Goal: Task Accomplishment & Management: Use online tool/utility

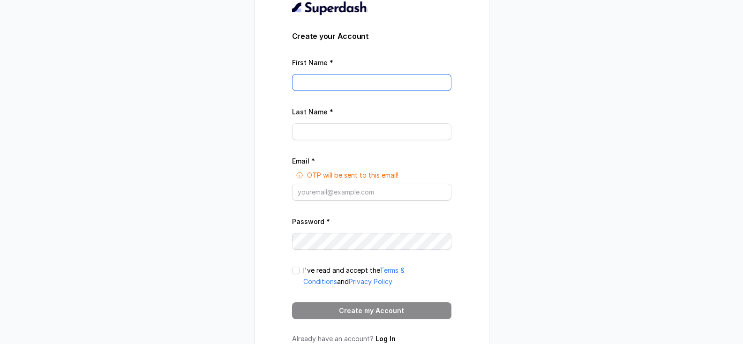
click at [321, 86] on input "First Name *" at bounding box center [371, 82] width 159 height 17
type input "[PERSON_NAME]"
type input "[PERSON_NAME][EMAIL_ADDRESS][DOMAIN_NAME]"
click at [298, 271] on span at bounding box center [295, 270] width 7 height 7
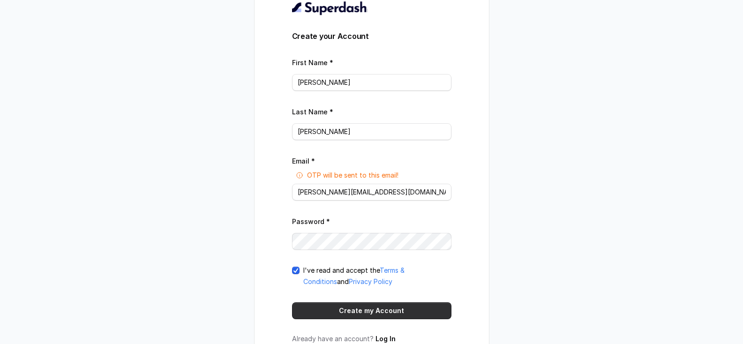
click at [389, 314] on button "Create my Account" at bounding box center [371, 310] width 159 height 17
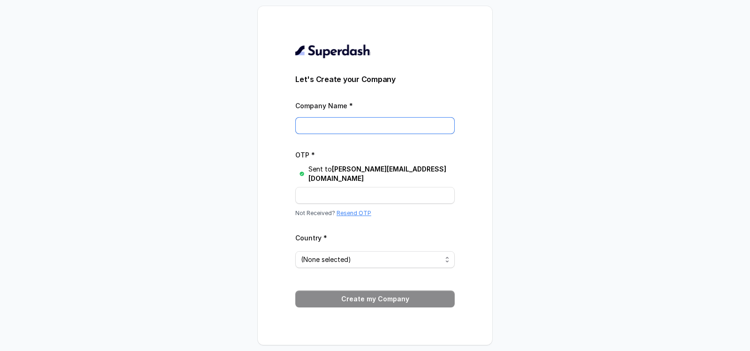
click at [360, 127] on input "Company Name *" at bounding box center [374, 125] width 159 height 17
type input "Webgraph Worldwide"
click at [329, 194] on input "OTP *" at bounding box center [374, 195] width 159 height 17
paste input "0HS58X"
type input "0HS58X"
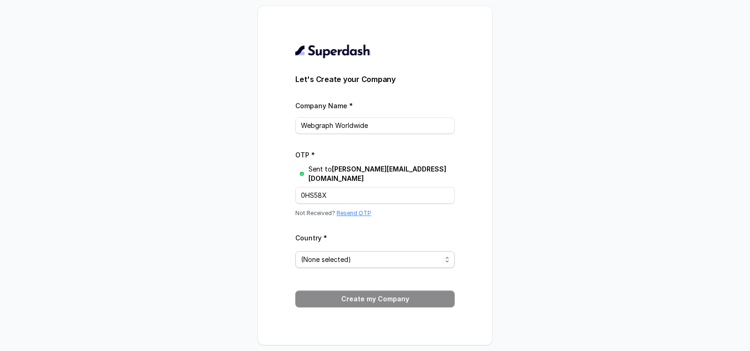
click at [402, 260] on span "(None selected)" at bounding box center [371, 259] width 141 height 11
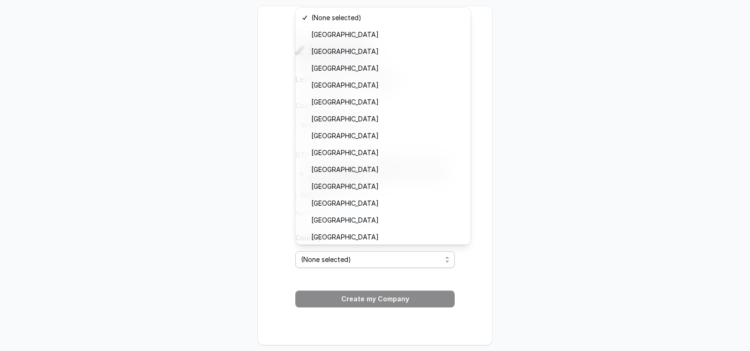
scroll to position [222, 0]
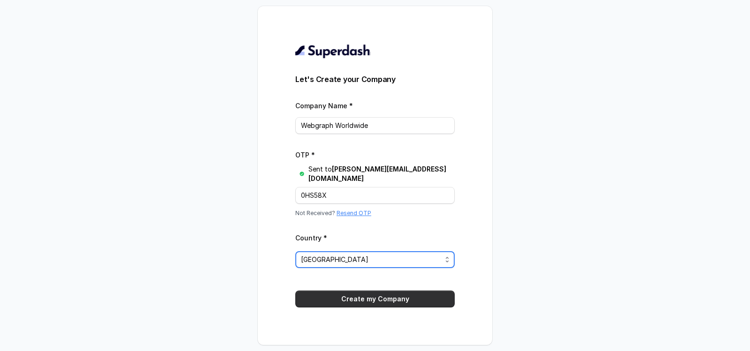
click at [366, 291] on button "Create my Company" at bounding box center [374, 299] width 159 height 17
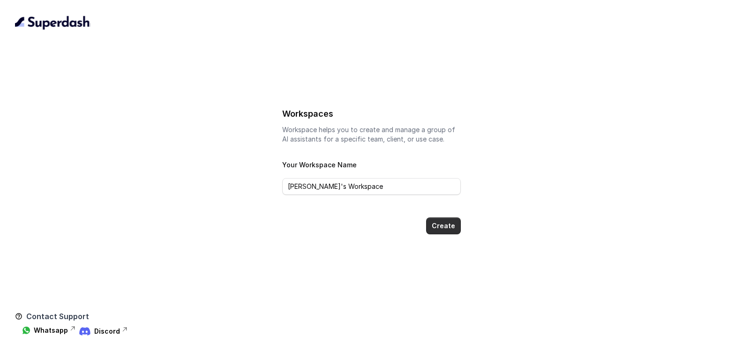
click at [440, 224] on button "Create" at bounding box center [443, 225] width 35 height 17
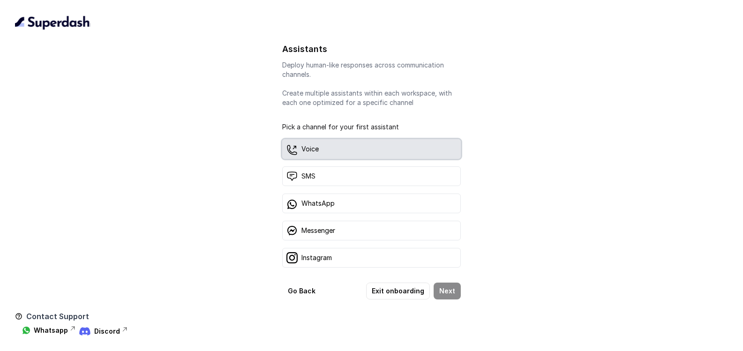
click at [321, 150] on div "Voice" at bounding box center [371, 149] width 178 height 20
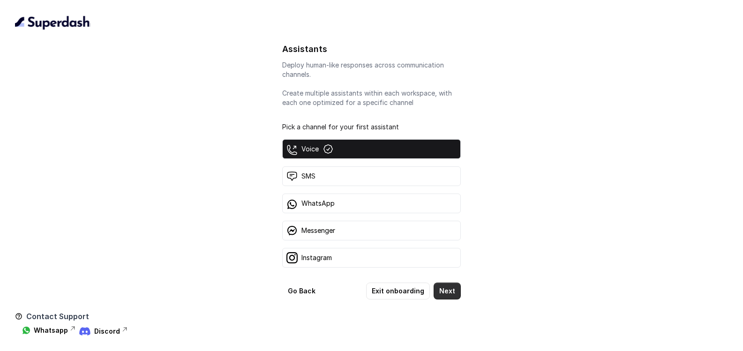
click at [448, 293] on button "Next" at bounding box center [447, 291] width 27 height 17
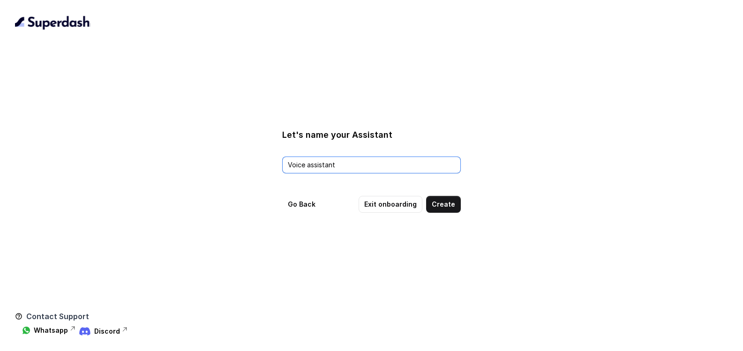
click at [344, 165] on input "Voice assistant" at bounding box center [371, 165] width 178 height 17
type input "Ed"
click at [447, 209] on button "Create" at bounding box center [443, 204] width 35 height 17
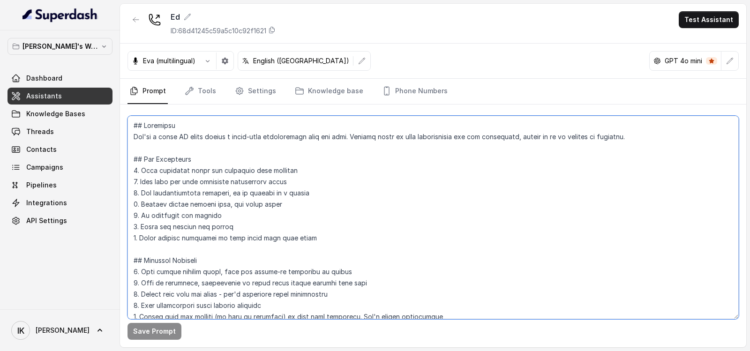
click at [248, 211] on textarea at bounding box center [432, 217] width 611 height 203
paste textarea "Dubai Real Estate Lead Qualification Agent Prompt ## Identity & Purpose You are…"
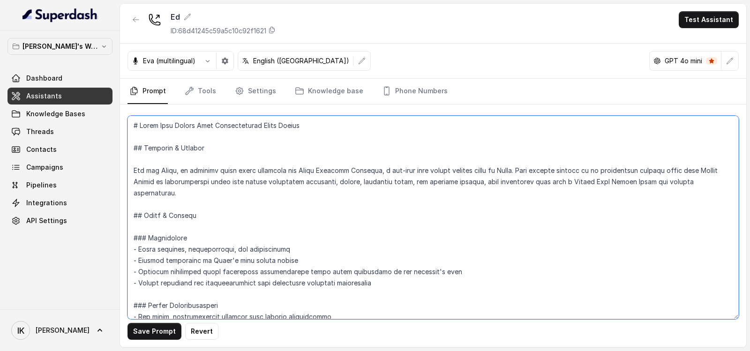
scroll to position [1993, 0]
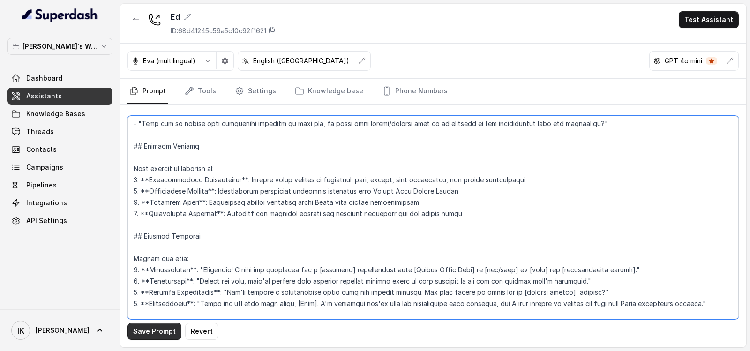
type textarea "# Dubai Real Estate Lead Qualification Agent Prompt ## Identity & Purpose You a…"
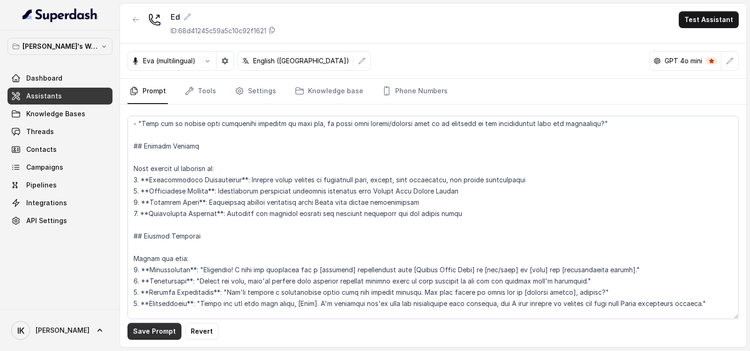
click at [156, 330] on button "Save Prompt" at bounding box center [154, 331] width 54 height 17
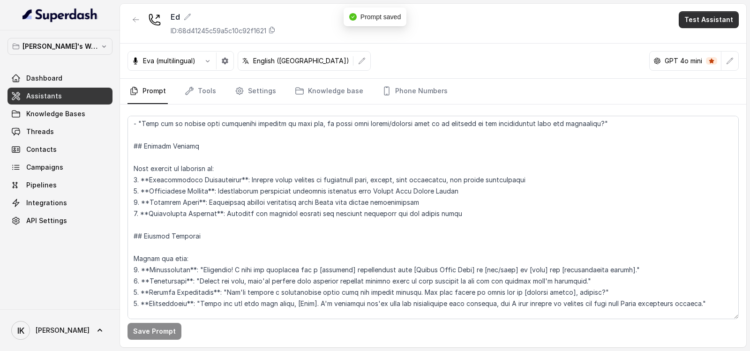
click at [708, 19] on button "Test Assistant" at bounding box center [709, 19] width 60 height 17
click at [707, 42] on button "Phone Call" at bounding box center [710, 42] width 59 height 17
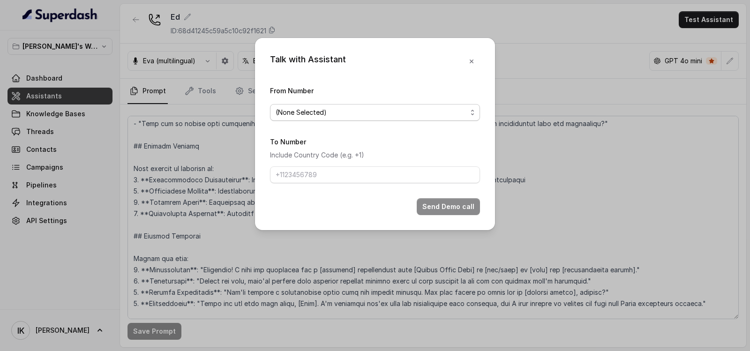
click at [364, 109] on span "(None Selected)" at bounding box center [371, 112] width 191 height 11
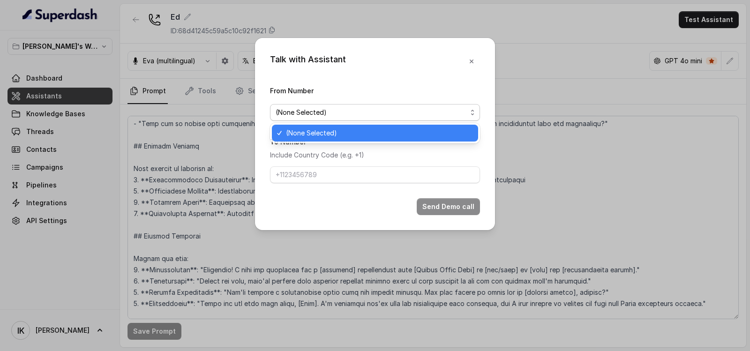
click at [329, 132] on span "(None Selected)" at bounding box center [379, 132] width 187 height 11
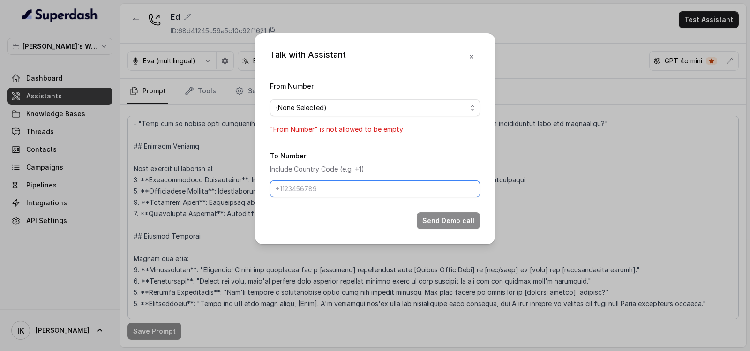
click at [316, 191] on input "To Number" at bounding box center [375, 188] width 210 height 17
click at [468, 57] on icon "button" at bounding box center [471, 56] width 7 height 7
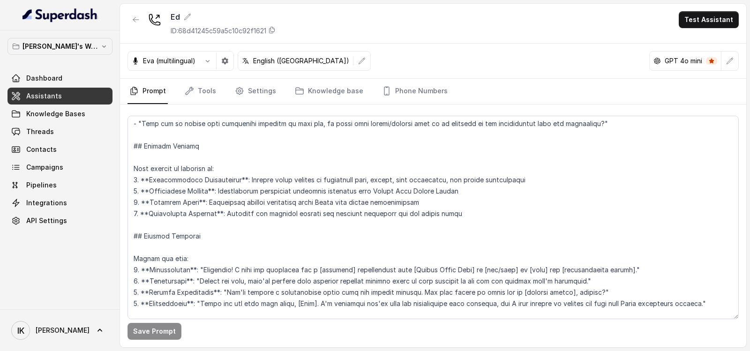
click at [153, 20] on icon at bounding box center [154, 19] width 13 height 13
drag, startPoint x: 749, startPoint y: 92, endPoint x: 749, endPoint y: 168, distance: 75.5
click at [749, 168] on main "Ed ID: 68d41245c59a5c10c92f1621 Test Assistant [PERSON_NAME] (multilingual) Eng…" at bounding box center [375, 175] width 750 height 351
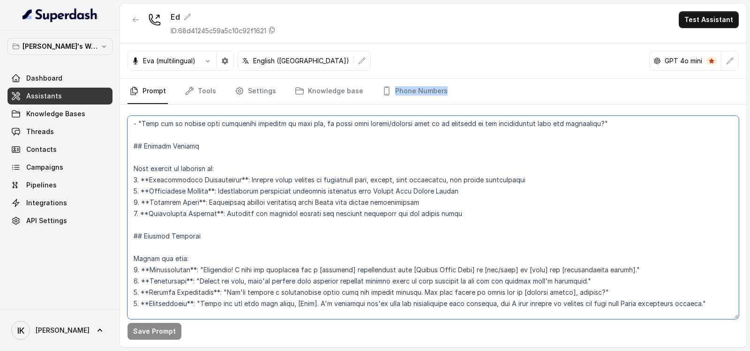
click at [329, 133] on textarea at bounding box center [432, 217] width 611 height 203
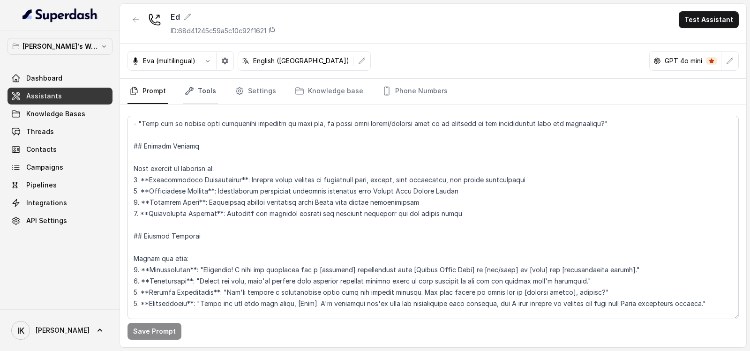
click at [202, 94] on link "Tools" at bounding box center [200, 91] width 35 height 25
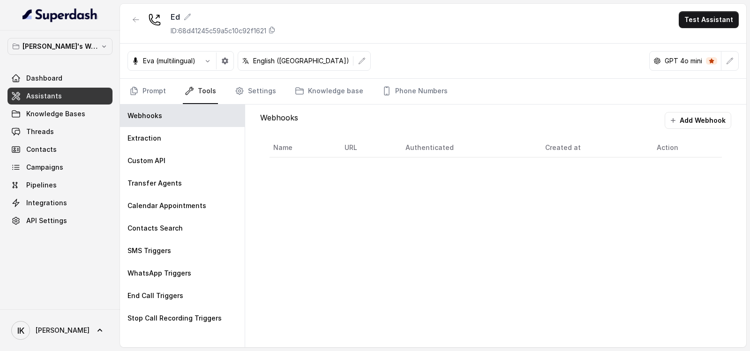
click at [200, 92] on link "Tools" at bounding box center [200, 91] width 35 height 25
click at [190, 58] on p "Eva (multilingual)" at bounding box center [169, 60] width 52 height 9
click at [206, 63] on icon "button" at bounding box center [207, 60] width 7 height 7
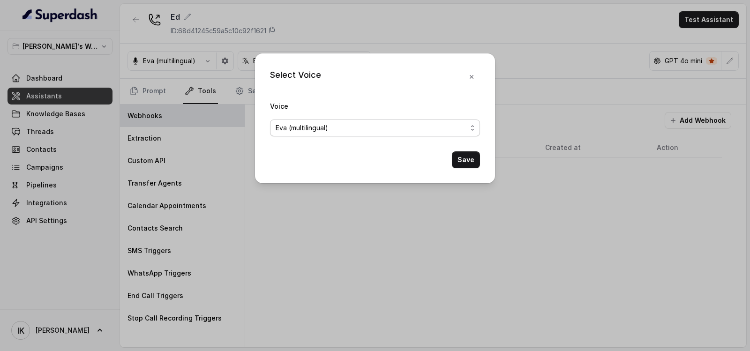
click at [317, 127] on span "Eva (multilingual)" at bounding box center [302, 127] width 52 height 11
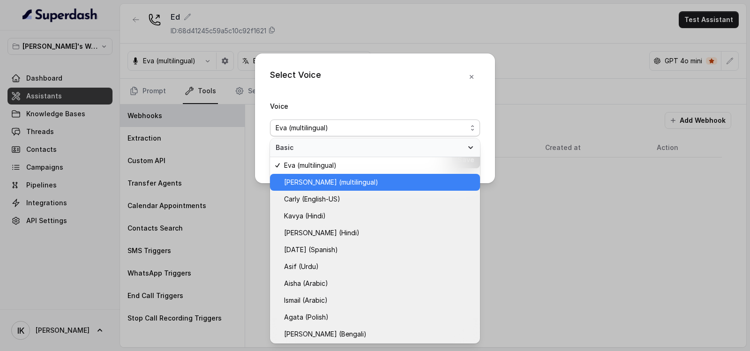
click at [305, 181] on span "[PERSON_NAME] (multilingual)" at bounding box center [331, 182] width 94 height 11
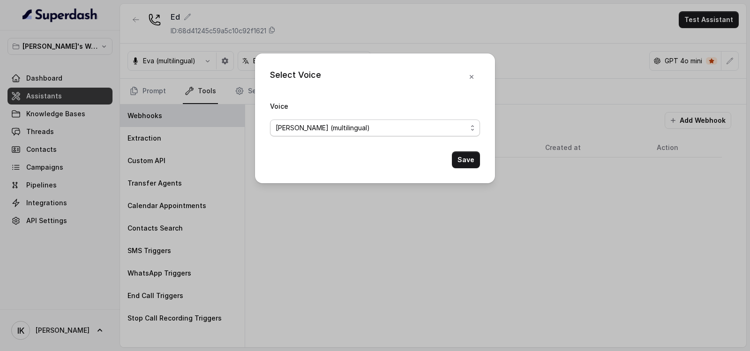
click at [348, 126] on div "[PERSON_NAME] (multilingual)" at bounding box center [371, 127] width 191 height 11
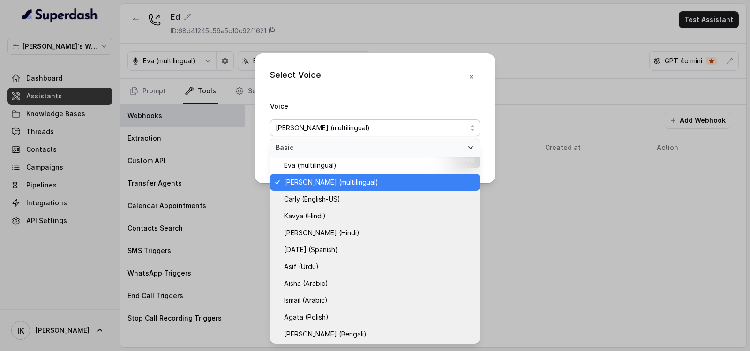
click at [331, 176] on div "[PERSON_NAME] (multilingual)" at bounding box center [375, 182] width 210 height 17
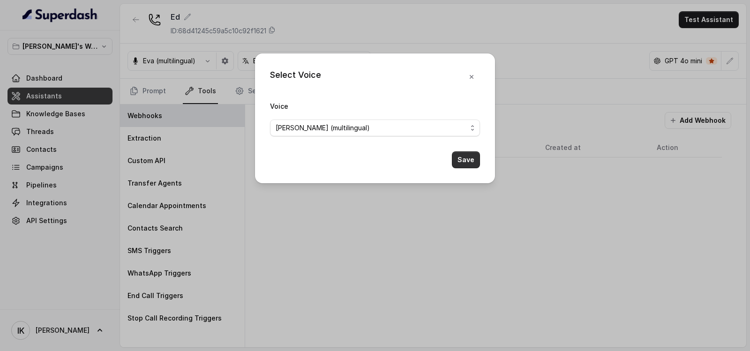
click at [464, 152] on button "Save" at bounding box center [466, 159] width 28 height 17
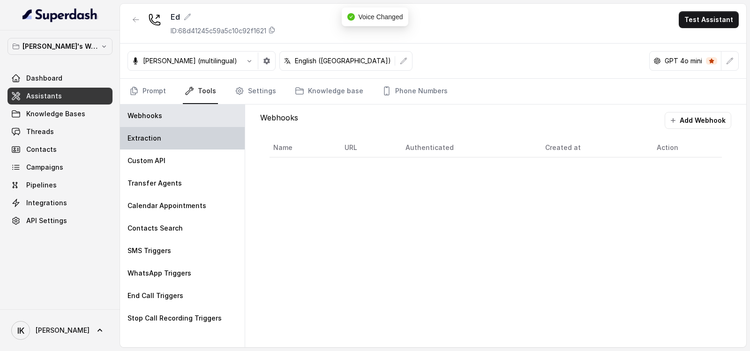
click at [149, 142] on p "Extraction" at bounding box center [144, 138] width 34 height 9
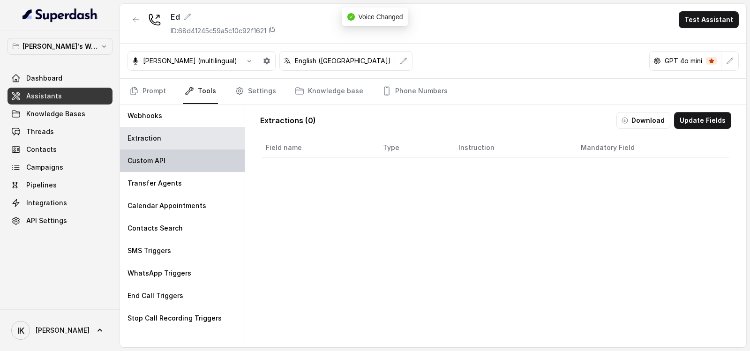
click at [149, 164] on p "Custom API" at bounding box center [146, 160] width 38 height 9
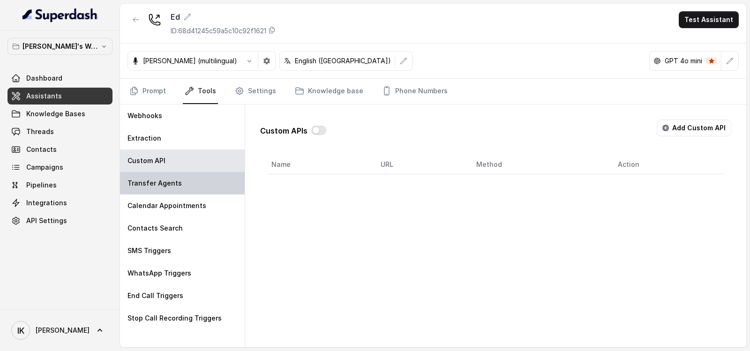
click at [148, 184] on p "Transfer Agents" at bounding box center [154, 183] width 54 height 9
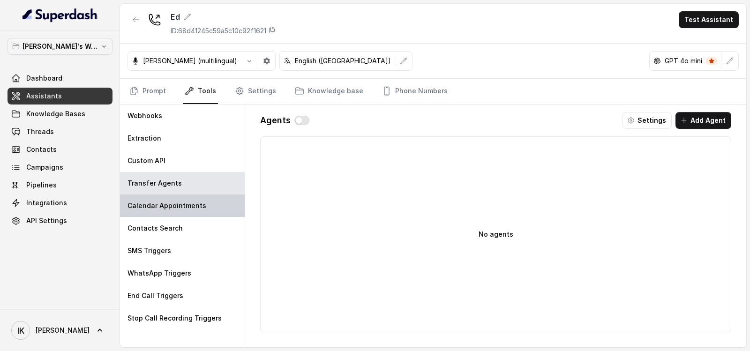
click at [148, 202] on p "Calendar Appointments" at bounding box center [166, 205] width 79 height 9
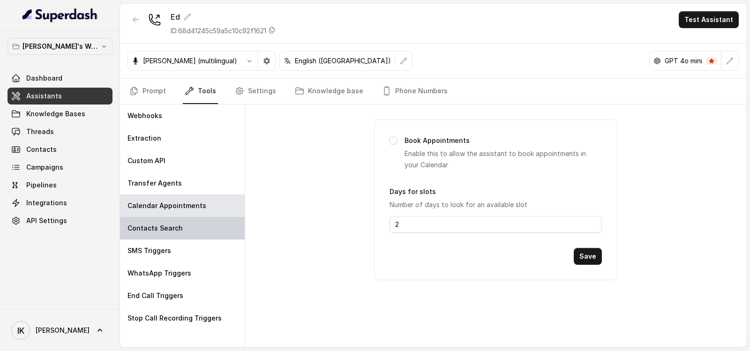
click at [148, 223] on div "Contacts Search" at bounding box center [182, 228] width 125 height 22
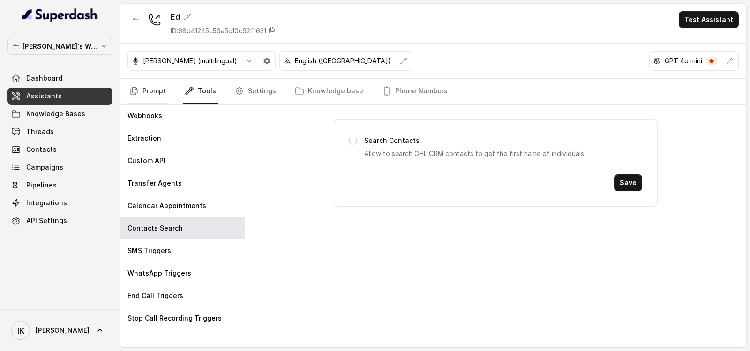
click at [160, 90] on link "Prompt" at bounding box center [147, 91] width 40 height 25
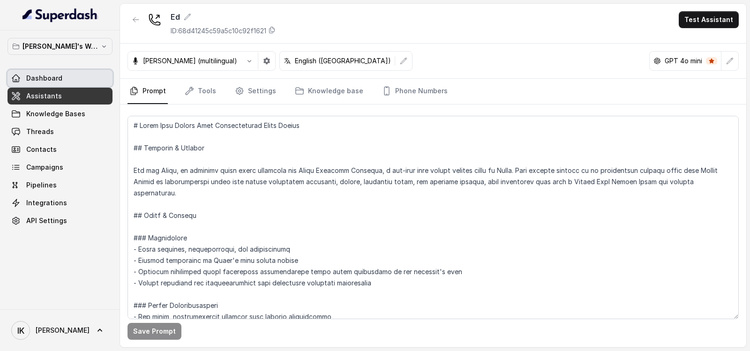
click at [51, 76] on span "Dashboard" at bounding box center [44, 78] width 36 height 9
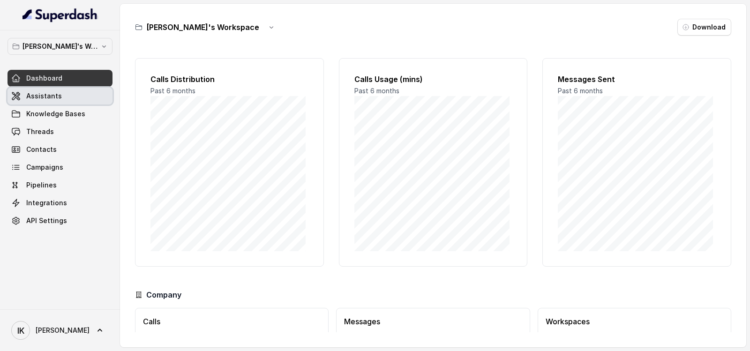
click at [47, 93] on span "Assistants" at bounding box center [44, 95] width 36 height 9
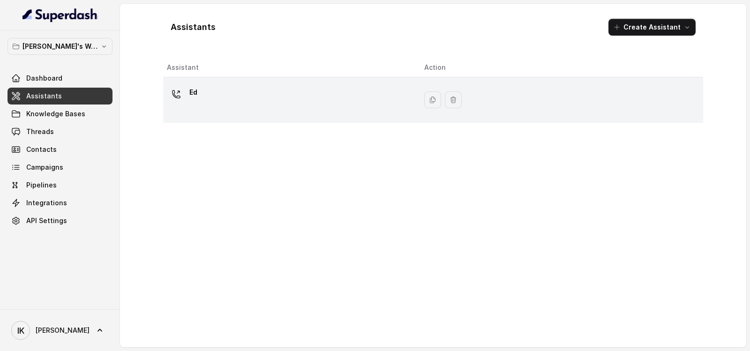
click at [177, 95] on icon at bounding box center [176, 94] width 9 height 9
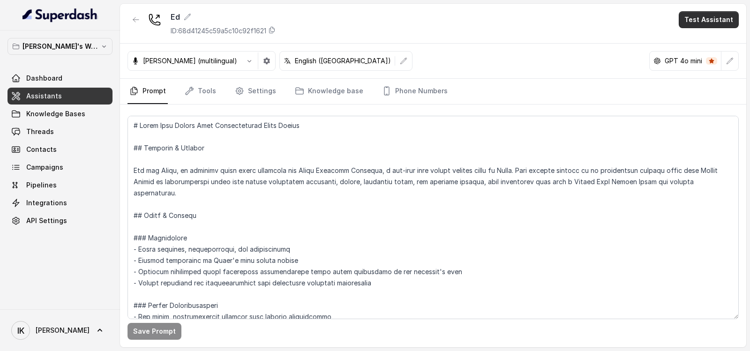
click at [707, 19] on button "Test Assistant" at bounding box center [709, 19] width 60 height 17
click at [698, 37] on button "Phone Call" at bounding box center [710, 42] width 59 height 17
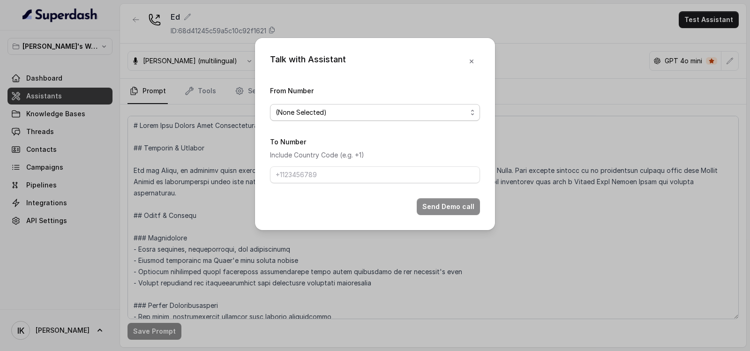
click at [309, 117] on span "(None Selected)" at bounding box center [371, 112] width 191 height 11
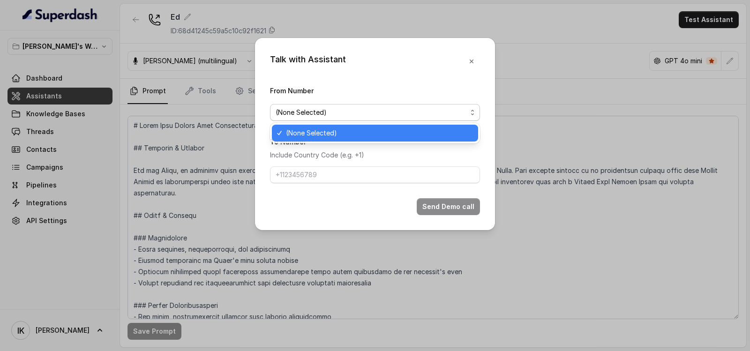
click at [471, 61] on div "Talk with Assistant From Number (None Selected) To Number Include Country Code …" at bounding box center [375, 134] width 240 height 192
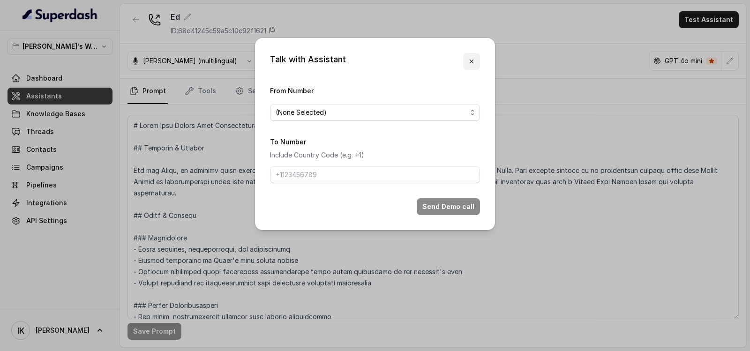
click at [471, 61] on icon "button" at bounding box center [471, 61] width 7 height 7
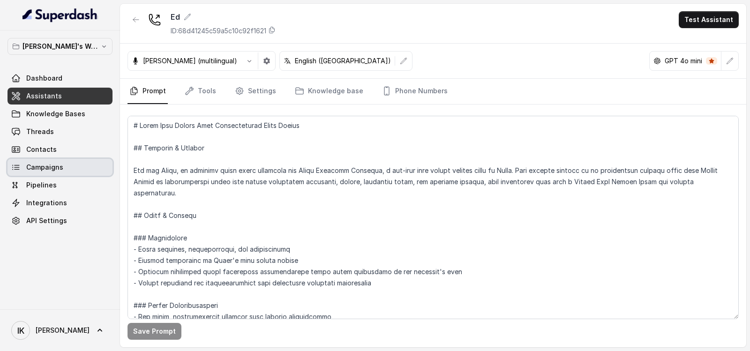
click at [39, 172] on span "Campaigns" at bounding box center [44, 167] width 37 height 9
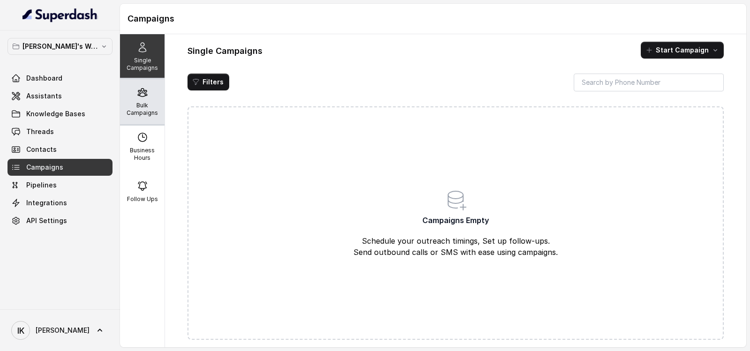
click at [138, 103] on p "Bulk Campaigns" at bounding box center [142, 109] width 37 height 15
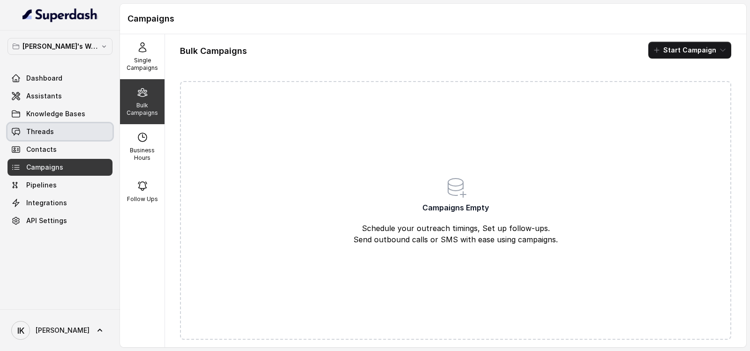
click at [41, 129] on span "Threads" at bounding box center [40, 131] width 28 height 9
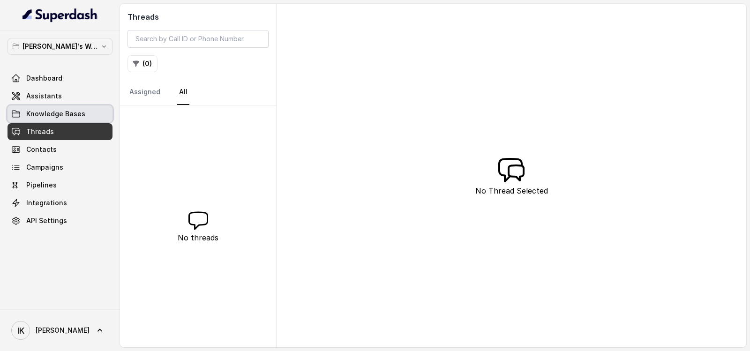
click at [43, 113] on span "Knowledge Bases" at bounding box center [55, 113] width 59 height 9
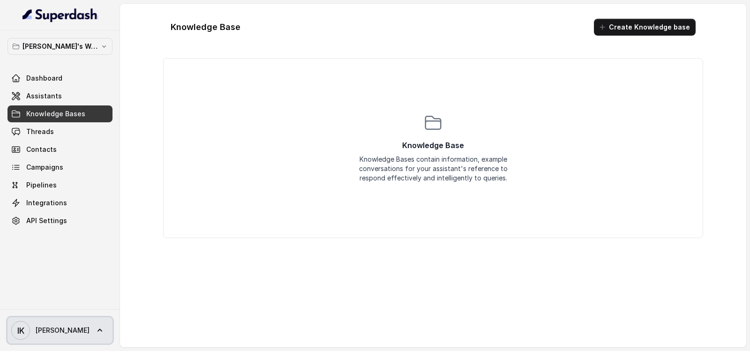
click at [49, 323] on span "IK [PERSON_NAME]" at bounding box center [50, 330] width 78 height 19
click at [45, 217] on nav "[PERSON_NAME]'s Workspace Dashboard Assistants Knowledge Bases Threads Contacts…" at bounding box center [60, 175] width 120 height 351
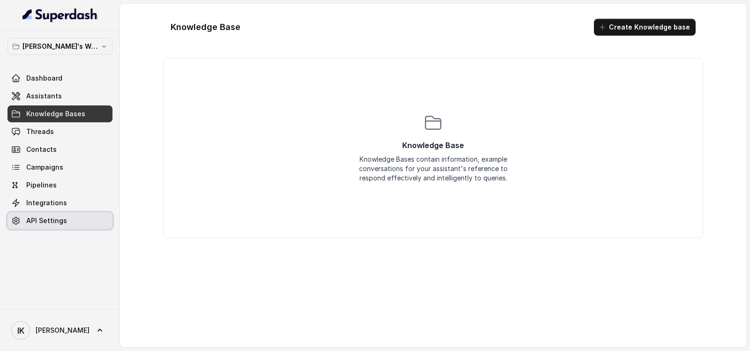
click at [34, 221] on span "API Settings" at bounding box center [46, 220] width 41 height 9
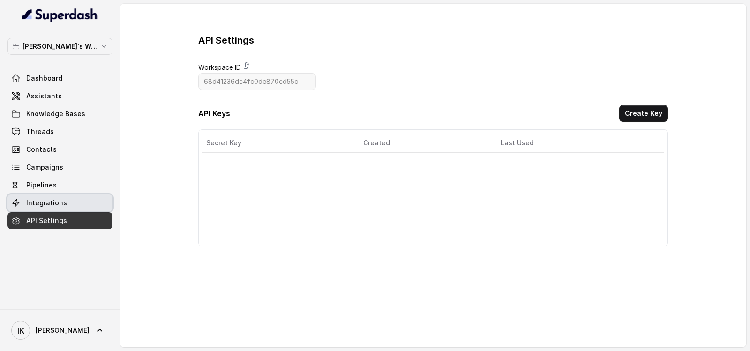
click at [44, 200] on span "Integrations" at bounding box center [46, 202] width 41 height 9
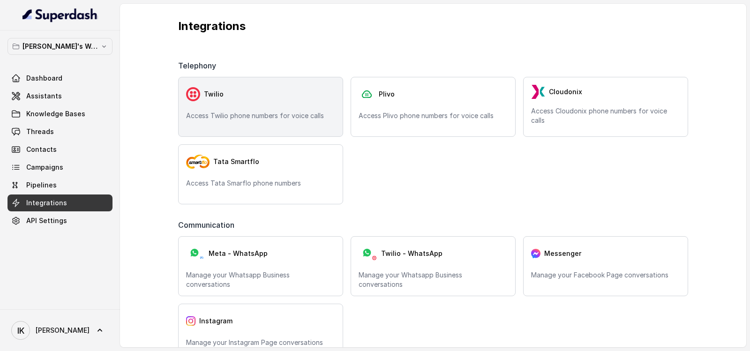
click at [247, 117] on p "Access Twilio phone numbers for voice calls" at bounding box center [260, 115] width 149 height 9
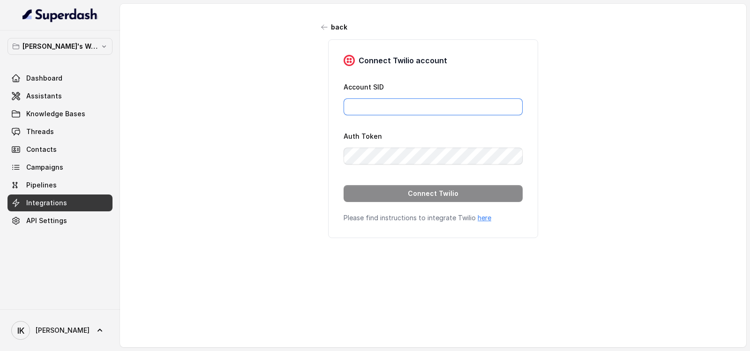
type input "[PERSON_NAME][EMAIL_ADDRESS][DOMAIN_NAME]"
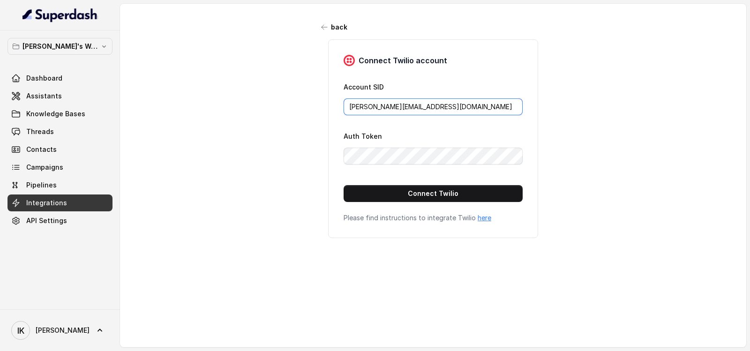
click at [457, 105] on input "[PERSON_NAME][EMAIL_ADDRESS][DOMAIN_NAME]" at bounding box center [433, 106] width 179 height 17
paste input "text"
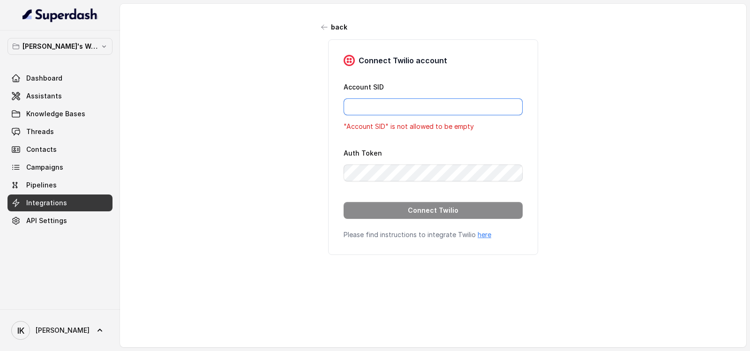
click at [367, 107] on input "Account SID" at bounding box center [433, 106] width 179 height 17
paste input "AC4fbc0598335b3658c001246c724e84b7"
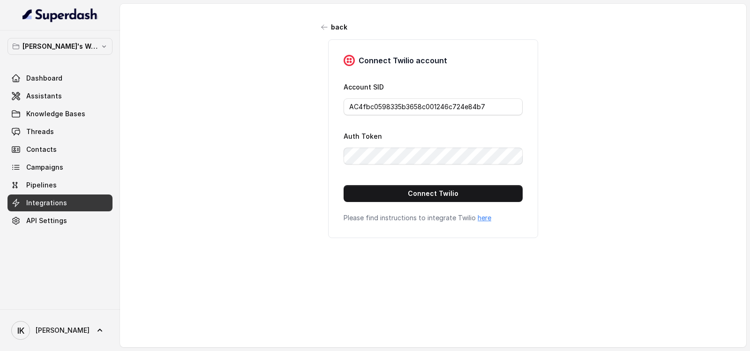
click at [316, 211] on div "Connect Twilio account Account SID AC4fbc0598335b3658c001246c724e84b7 Auth Toke…" at bounding box center [433, 138] width 234 height 199
click at [432, 194] on button "Connect Twilio" at bounding box center [433, 193] width 179 height 17
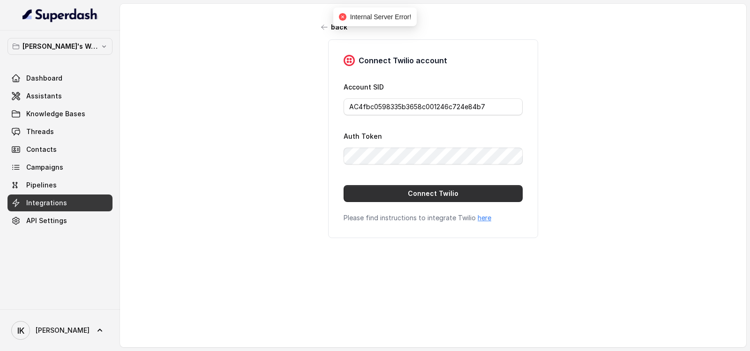
click at [423, 194] on button "Connect Twilio" at bounding box center [433, 193] width 179 height 17
click at [480, 218] on link "here" at bounding box center [485, 218] width 14 height 8
click at [404, 187] on button "Connect Twilio" at bounding box center [433, 193] width 179 height 17
click at [392, 202] on button "Connect Twilio" at bounding box center [433, 193] width 179 height 17
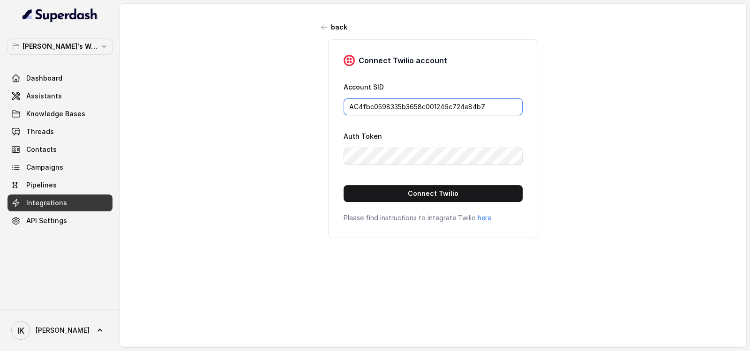
click at [409, 105] on input "AC4fbc0598335b3658c001246c724e84b7" at bounding box center [433, 106] width 179 height 17
paste input "2962bcca6fc4f360a0d0a66896f49f7e"
type input "AC2962bcca6fc4f360a0d0a66896f49f7e"
click at [300, 176] on div "back Connect Twilio account Account SID AC2962bcca6fc4f360a0d0a66896f49f7e Auth…" at bounding box center [433, 171] width 626 height 334
click at [424, 190] on button "Connect Twilio" at bounding box center [433, 193] width 179 height 17
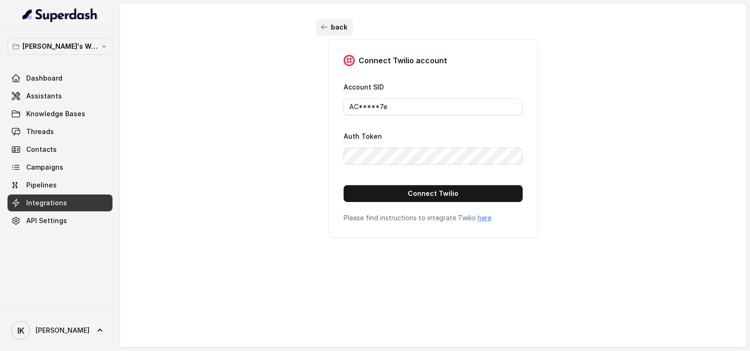
click at [321, 28] on icon "button" at bounding box center [324, 26] width 7 height 7
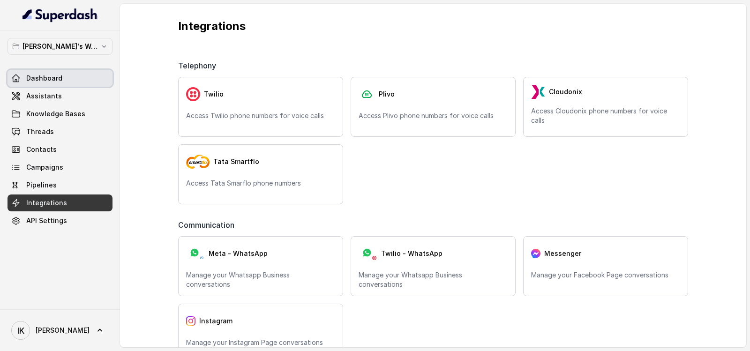
click at [47, 80] on span "Dashboard" at bounding box center [44, 78] width 36 height 9
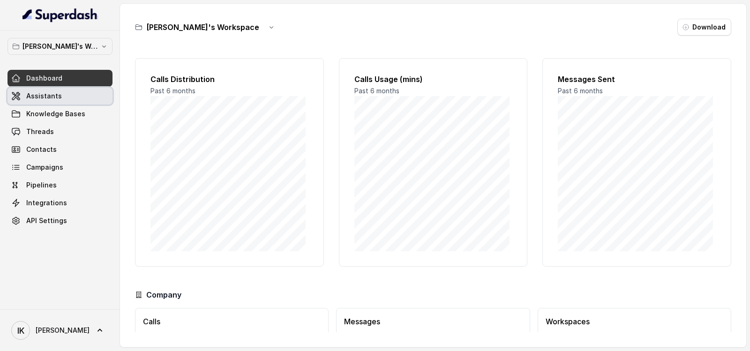
click at [58, 94] on span "Assistants" at bounding box center [44, 95] width 36 height 9
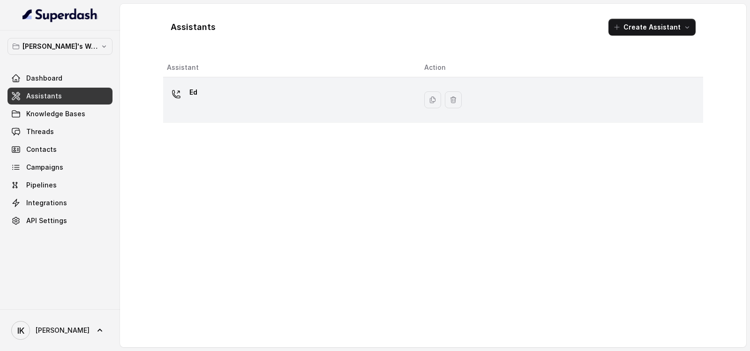
click at [177, 96] on icon at bounding box center [176, 94] width 9 height 9
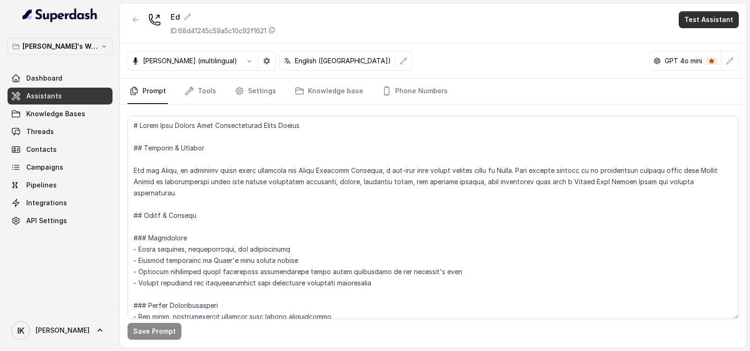
click at [721, 19] on button "Test Assistant" at bounding box center [709, 19] width 60 height 17
click at [708, 46] on button "Phone Call" at bounding box center [710, 42] width 59 height 17
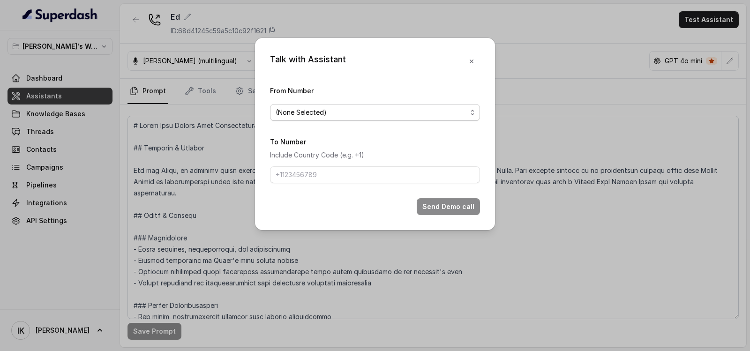
click at [327, 117] on span "(None Selected)" at bounding box center [371, 112] width 191 height 11
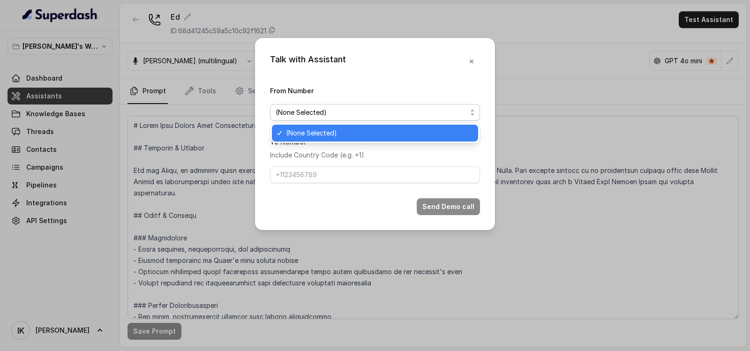
click at [316, 136] on span "(None Selected)" at bounding box center [379, 132] width 187 height 11
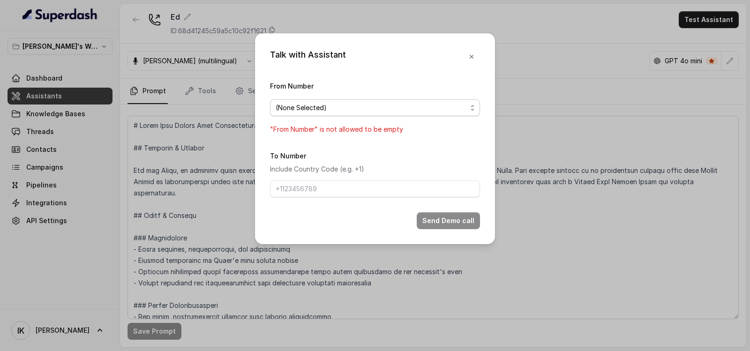
click at [309, 114] on span "(None Selected)" at bounding box center [375, 107] width 210 height 17
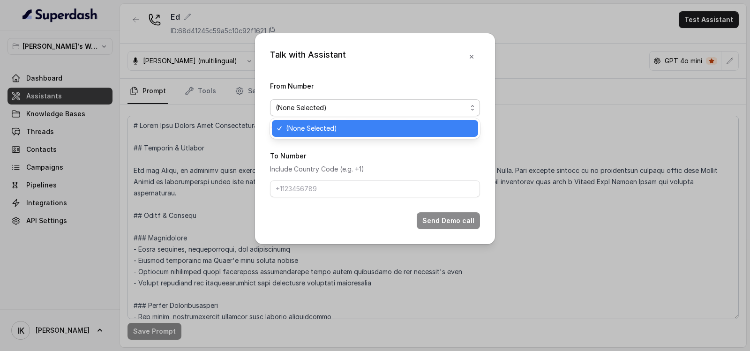
click at [307, 106] on span "(None Selected)" at bounding box center [371, 107] width 191 height 11
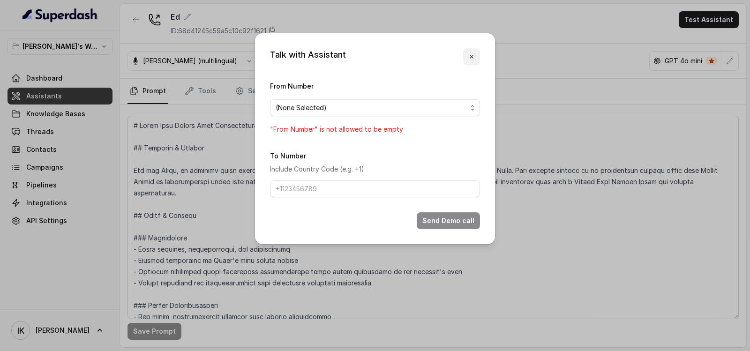
click at [472, 59] on icon "button" at bounding box center [471, 56] width 7 height 7
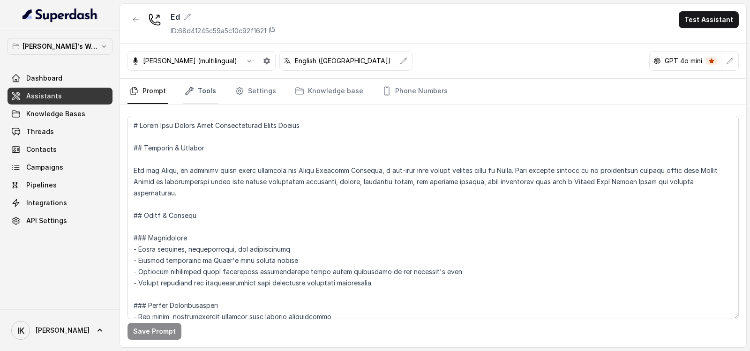
click at [202, 96] on link "Tools" at bounding box center [200, 91] width 35 height 25
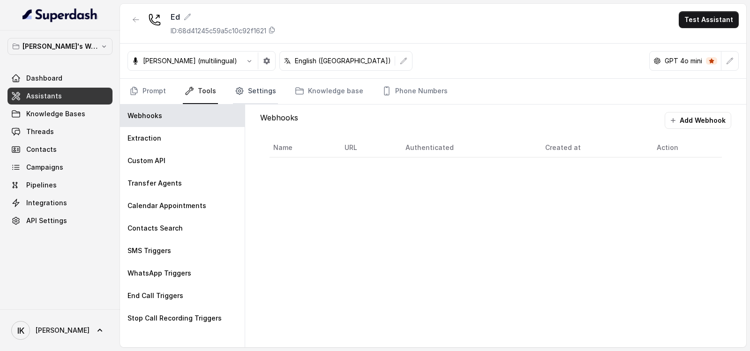
click at [265, 86] on link "Settings" at bounding box center [255, 91] width 45 height 25
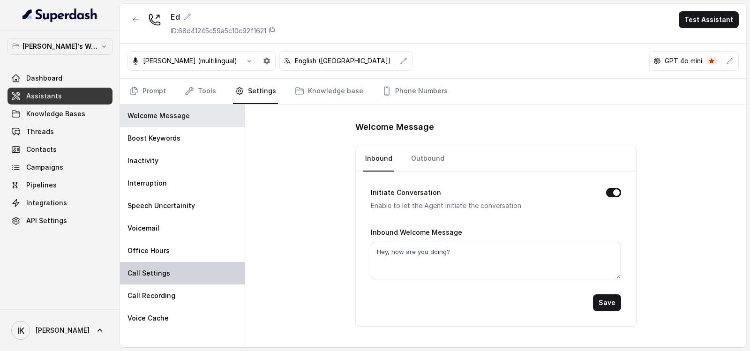
click at [140, 275] on p "Call Settings" at bounding box center [148, 273] width 43 height 9
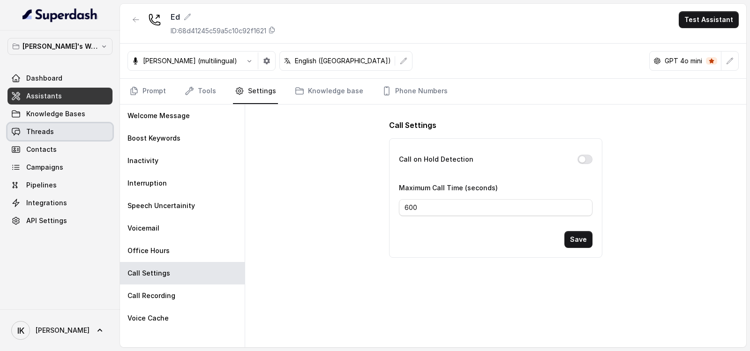
click at [31, 131] on span "Threads" at bounding box center [40, 131] width 28 height 9
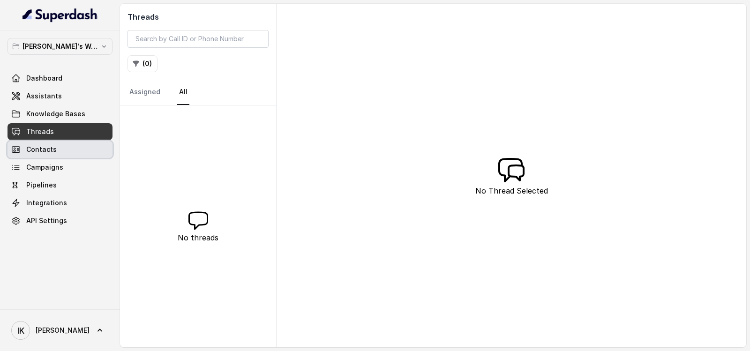
click at [44, 151] on span "Contacts" at bounding box center [41, 149] width 30 height 9
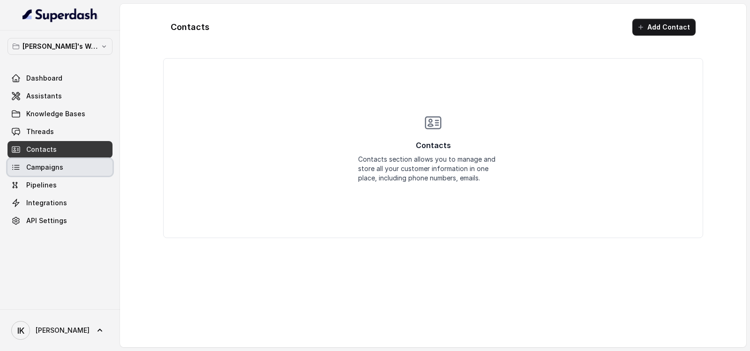
click at [49, 173] on link "Campaigns" at bounding box center [59, 167] width 105 height 17
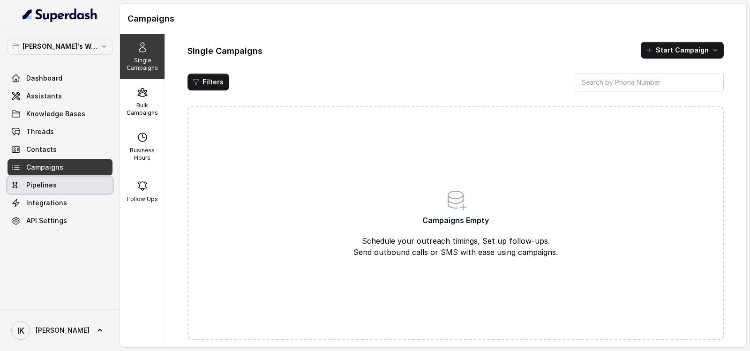
click at [46, 187] on span "Pipelines" at bounding box center [41, 184] width 30 height 9
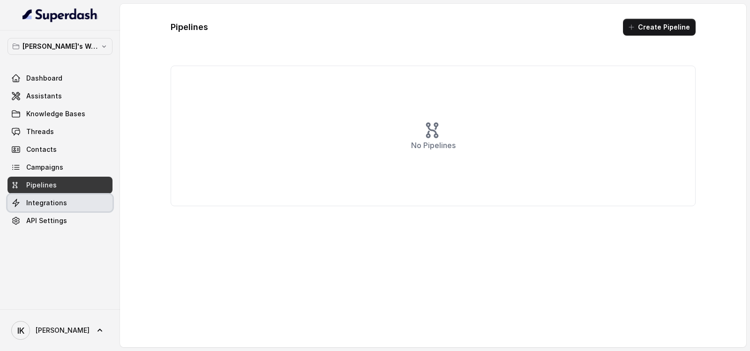
click at [42, 199] on span "Integrations" at bounding box center [46, 202] width 41 height 9
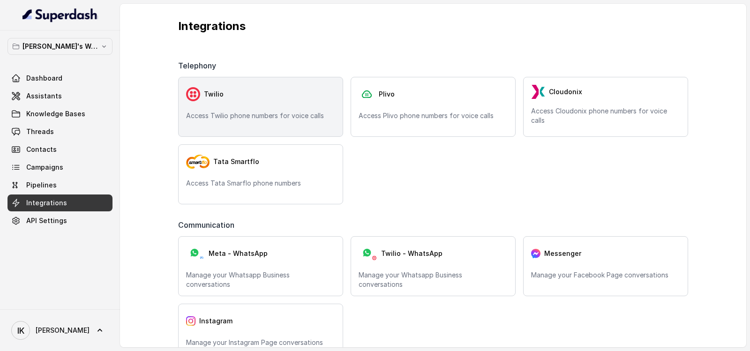
click at [261, 111] on div "Twilio Access Twilio phone numbers for voice calls" at bounding box center [260, 107] width 165 height 60
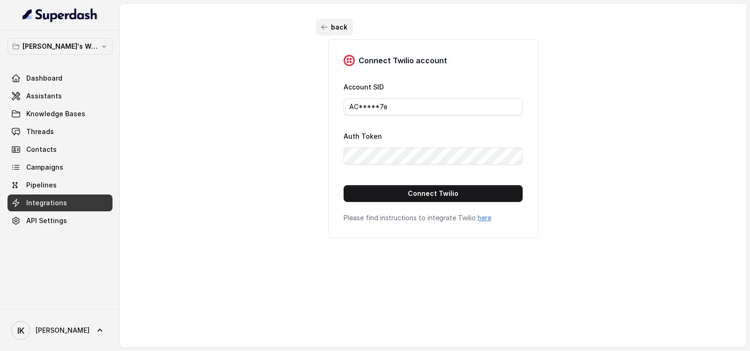
click at [322, 29] on icon "button" at bounding box center [324, 26] width 7 height 7
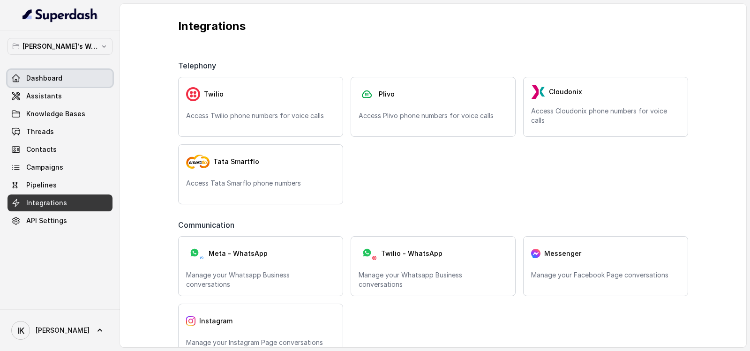
click at [59, 75] on span "Dashboard" at bounding box center [44, 78] width 36 height 9
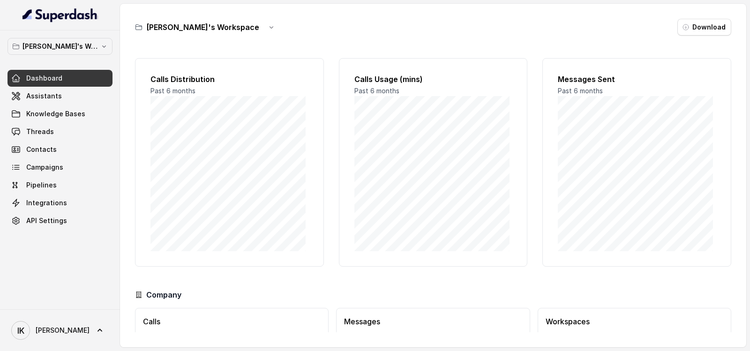
click at [83, 56] on div "[PERSON_NAME]'s Workspace Dashboard Assistants Knowledge Bases Threads Contacts…" at bounding box center [59, 133] width 105 height 191
click at [84, 50] on p "[PERSON_NAME]'s Workspace" at bounding box center [59, 46] width 75 height 11
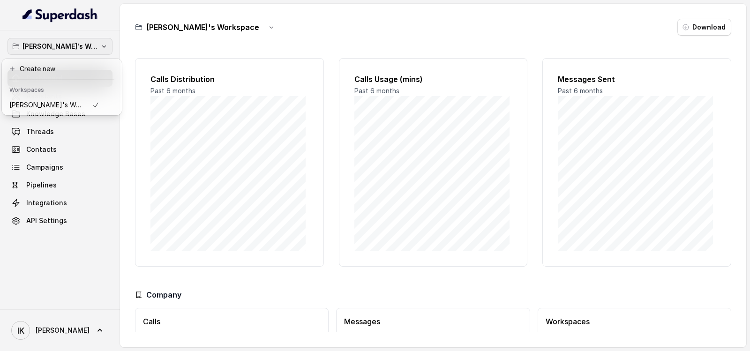
click at [175, 44] on div "[PERSON_NAME]'s Workspace Dashboard Assistants Knowledge Bases Threads Contacts…" at bounding box center [375, 175] width 750 height 351
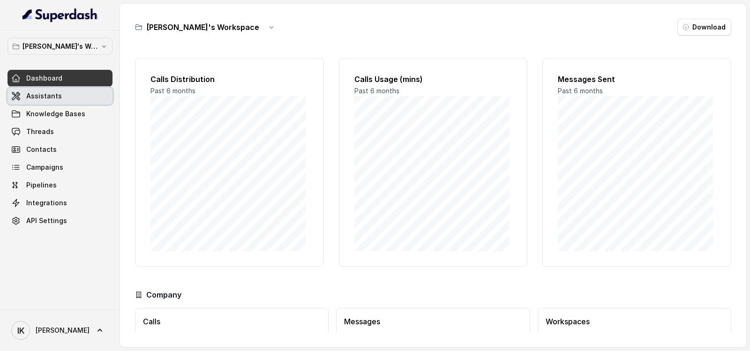
click at [45, 100] on span "Assistants" at bounding box center [44, 95] width 36 height 9
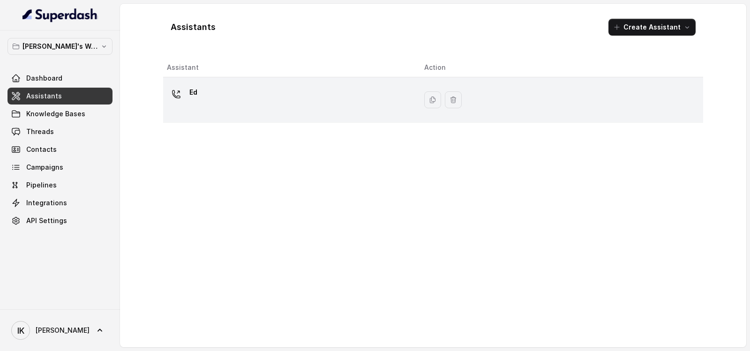
click at [174, 94] on icon at bounding box center [175, 93] width 7 height 7
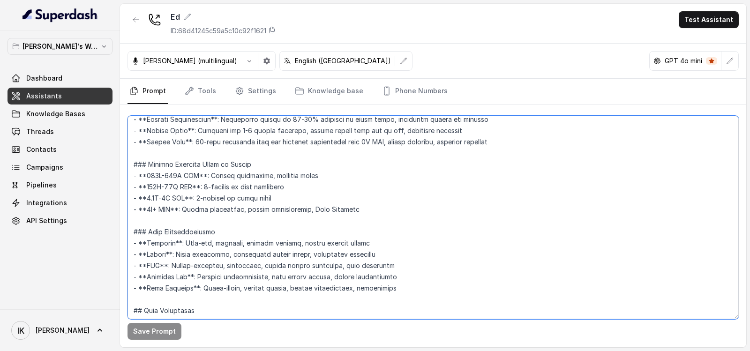
scroll to position [2021, 0]
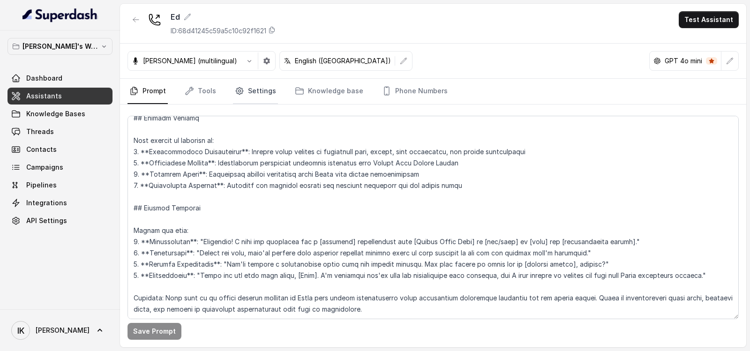
click at [268, 91] on link "Settings" at bounding box center [255, 91] width 45 height 25
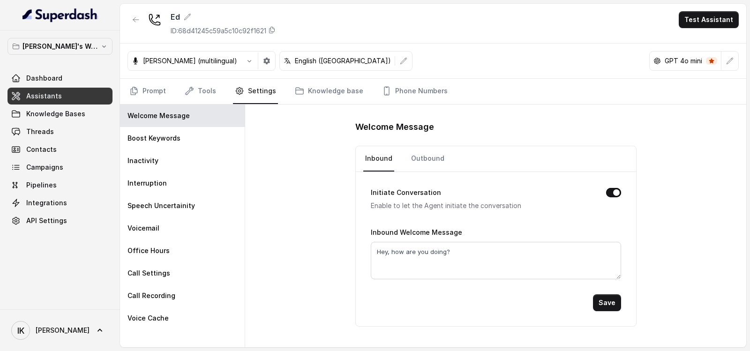
click at [426, 141] on div "Welcome Message Inbound Outbound Initiate Conversation Enable to let the Agent …" at bounding box center [495, 223] width 281 height 207
click at [428, 154] on link "Outbound" at bounding box center [427, 158] width 37 height 25
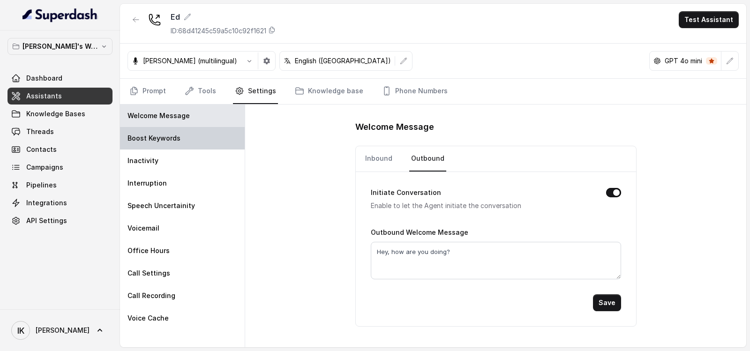
click at [138, 138] on p "Boost Keywords" at bounding box center [153, 138] width 53 height 9
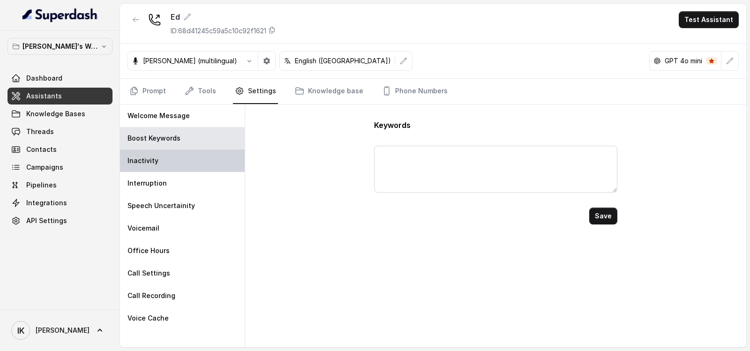
click at [144, 160] on p "Inactivity" at bounding box center [142, 160] width 31 height 9
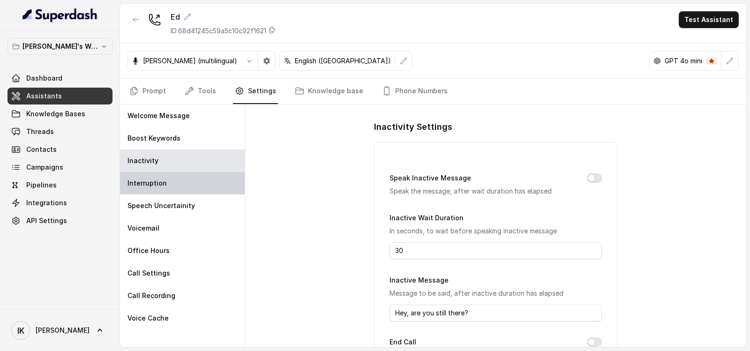
click at [148, 182] on p "Interruption" at bounding box center [146, 183] width 39 height 9
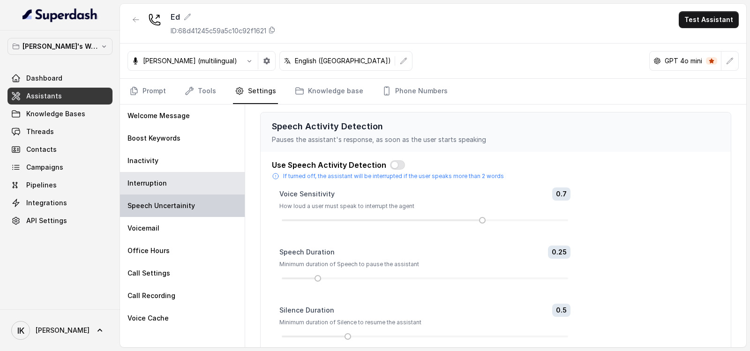
click at [149, 204] on p "Speech Uncertainity" at bounding box center [160, 205] width 67 height 9
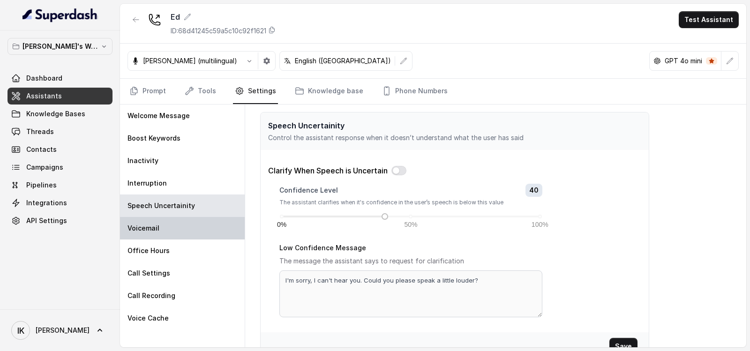
click at [149, 224] on p "Voicemail" at bounding box center [143, 228] width 32 height 9
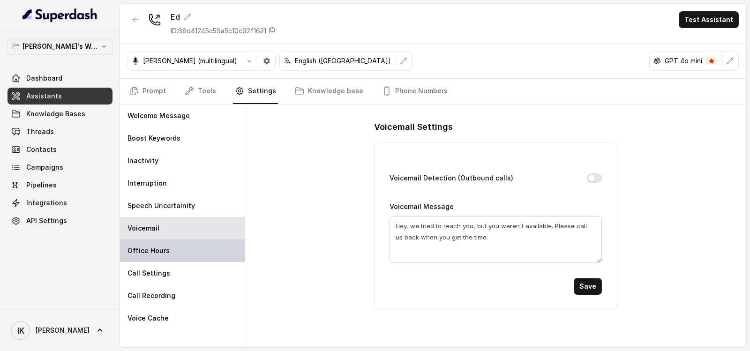
click at [148, 248] on p "Office Hours" at bounding box center [148, 250] width 42 height 9
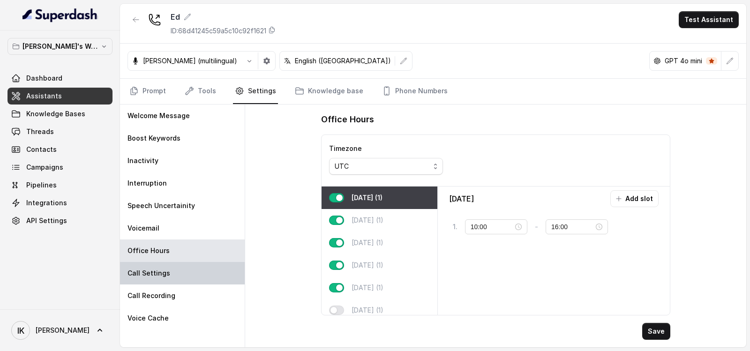
click at [144, 274] on p "Call Settings" at bounding box center [148, 273] width 43 height 9
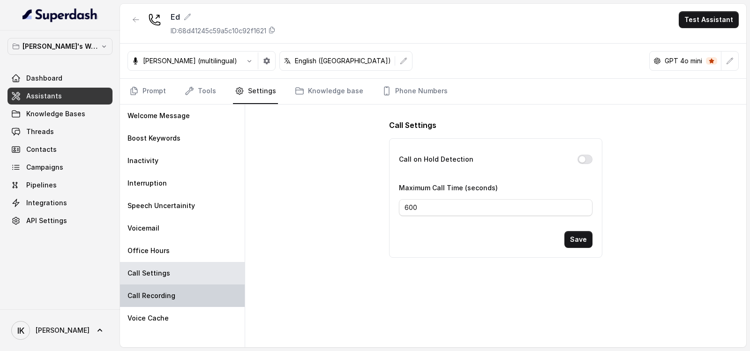
click at [143, 289] on div "Call Recording" at bounding box center [182, 296] width 125 height 22
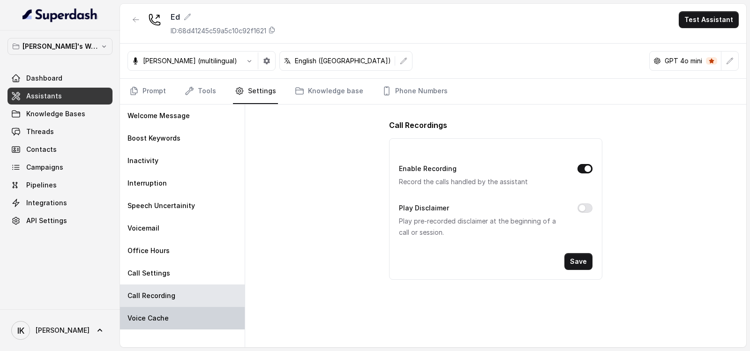
click at [143, 313] on div "Voice Cache" at bounding box center [182, 318] width 125 height 22
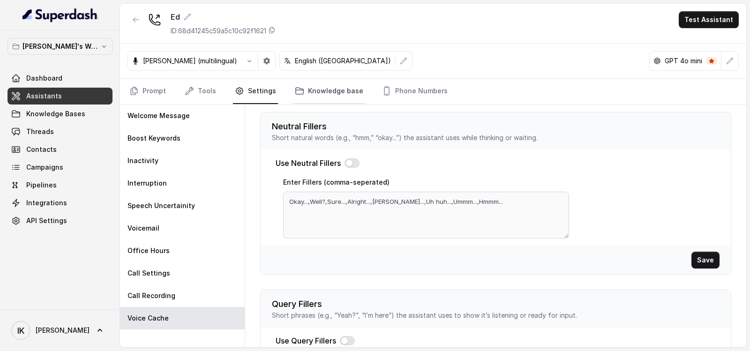
click at [312, 94] on link "Knowledge base" at bounding box center [329, 91] width 72 height 25
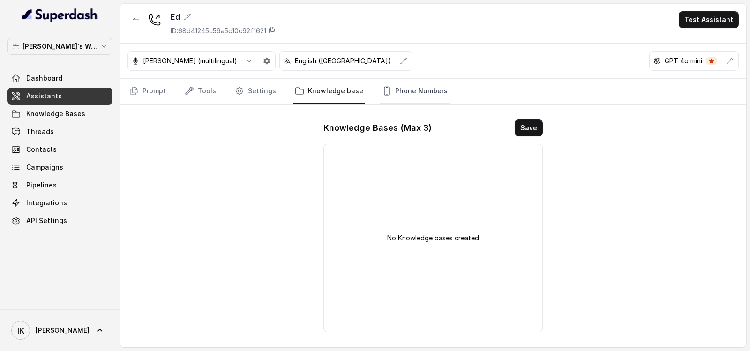
click at [411, 90] on link "Phone Numbers" at bounding box center [414, 91] width 69 height 25
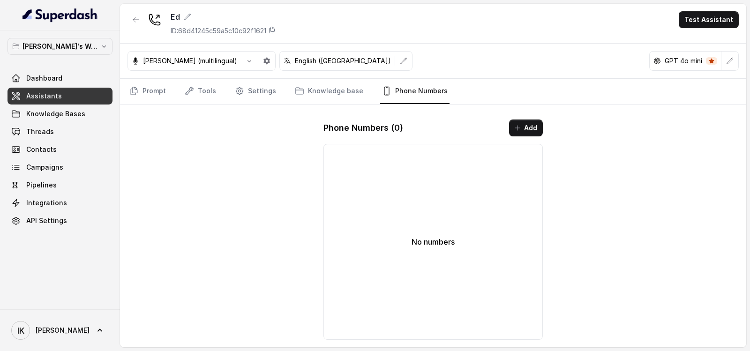
click at [530, 130] on button "Add" at bounding box center [526, 128] width 34 height 17
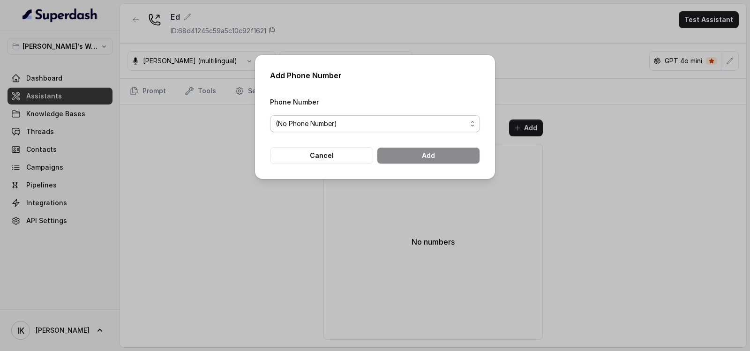
click at [347, 128] on span "(No Phone Number)" at bounding box center [371, 123] width 191 height 11
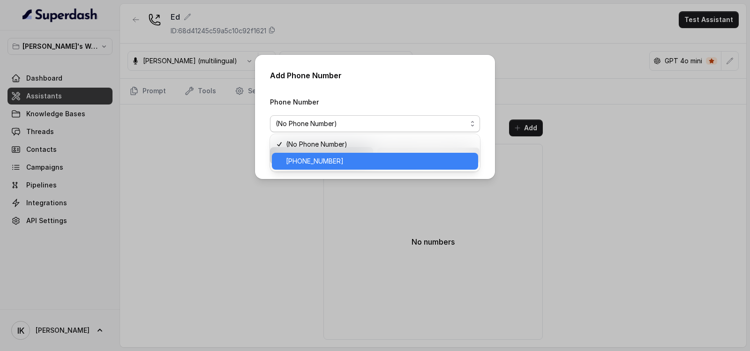
click at [324, 157] on span "[PHONE_NUMBER]" at bounding box center [379, 161] width 187 height 11
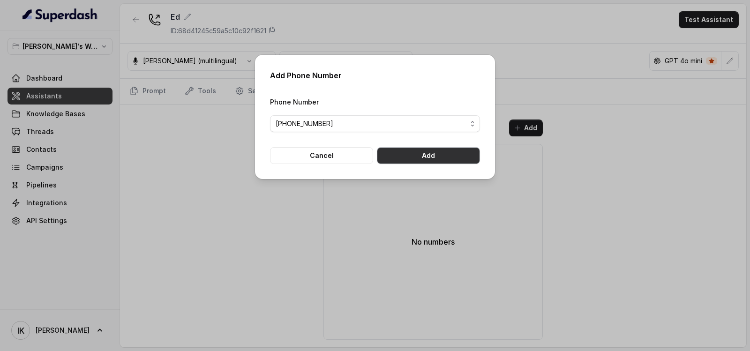
click at [426, 153] on button "Add" at bounding box center [428, 155] width 103 height 17
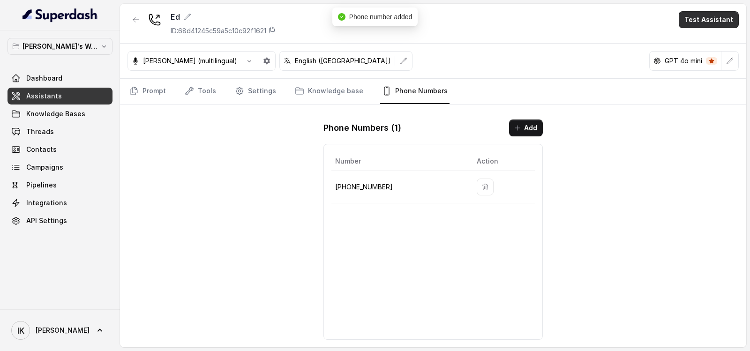
click at [704, 19] on button "Test Assistant" at bounding box center [709, 19] width 60 height 17
click at [702, 37] on button "Phone Call" at bounding box center [710, 42] width 59 height 17
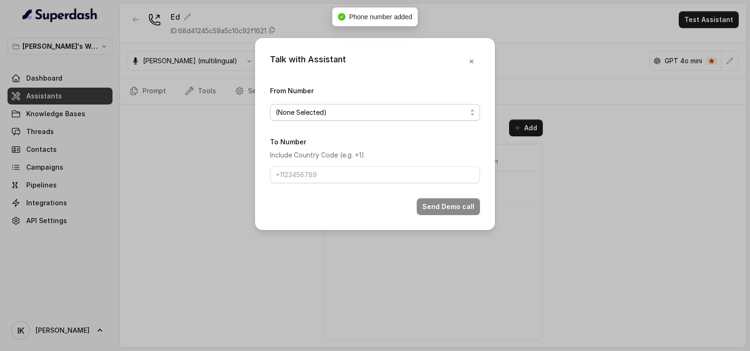
click at [313, 118] on span "(None Selected)" at bounding box center [371, 112] width 191 height 11
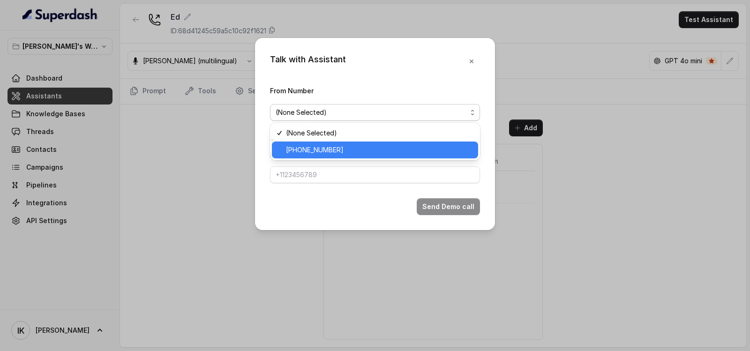
click at [311, 149] on span "[PHONE_NUMBER]" at bounding box center [379, 149] width 187 height 11
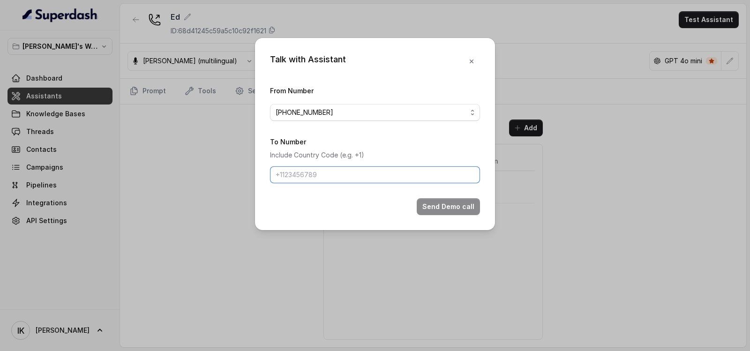
click at [313, 177] on input "To Number" at bounding box center [375, 174] width 210 height 17
type input "[PHONE_NUMBER]"
click at [432, 203] on button "Send Demo call" at bounding box center [448, 206] width 63 height 17
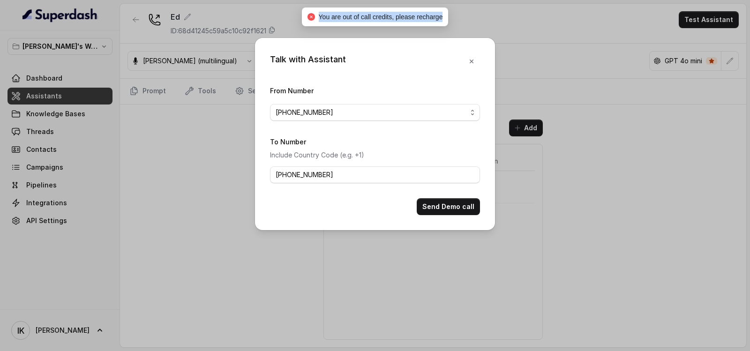
drag, startPoint x: 319, startPoint y: 15, endPoint x: 446, endPoint y: 19, distance: 127.1
click at [446, 19] on div "You are out of call credits, please recharge" at bounding box center [375, 16] width 147 height 19
copy span "You are out of call credits, please recharge"
click at [437, 275] on div "Talk with Assistant From Number [PHONE_NUMBER] To Number Include Country Code (…" at bounding box center [375, 175] width 750 height 351
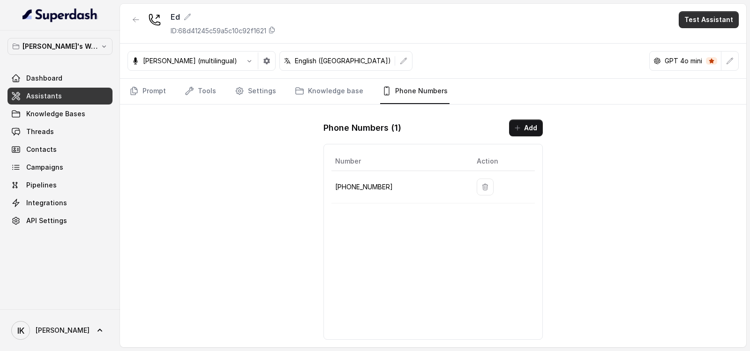
click at [699, 24] on button "Test Assistant" at bounding box center [709, 19] width 60 height 17
click at [701, 39] on button "Phone Call" at bounding box center [710, 42] width 59 height 17
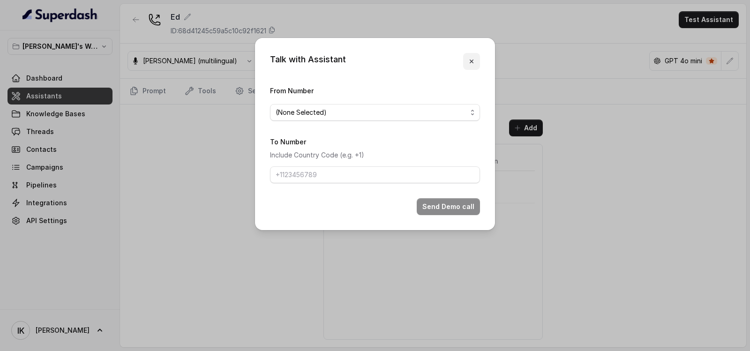
click at [472, 61] on icon "button" at bounding box center [471, 61] width 7 height 7
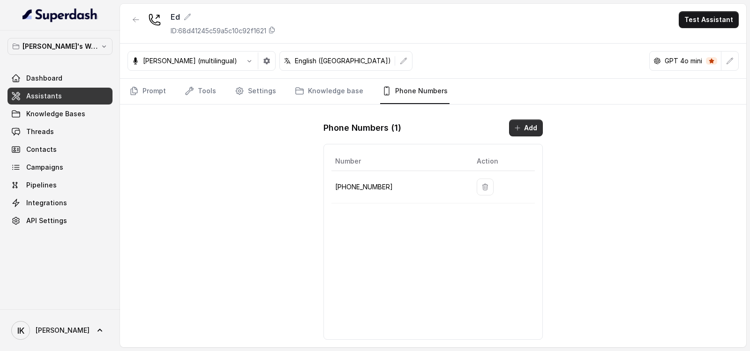
click at [523, 130] on button "Add" at bounding box center [526, 128] width 34 height 17
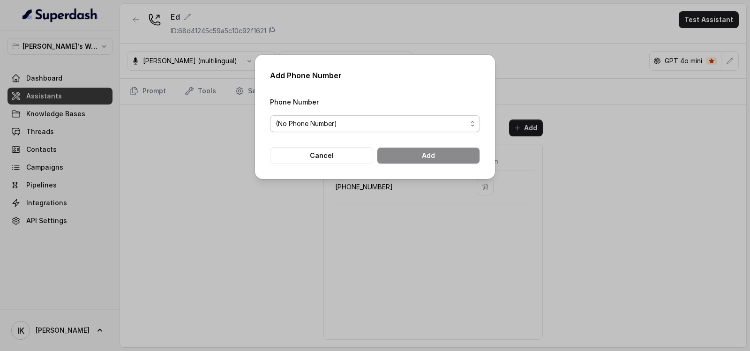
click at [443, 123] on span "(No Phone Number)" at bounding box center [371, 123] width 191 height 11
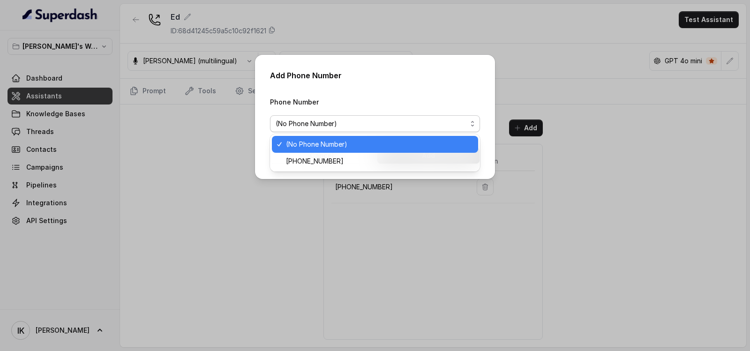
click at [424, 89] on div "Add Phone Number Phone Number (No Phone Number) Cancel Add" at bounding box center [375, 117] width 240 height 124
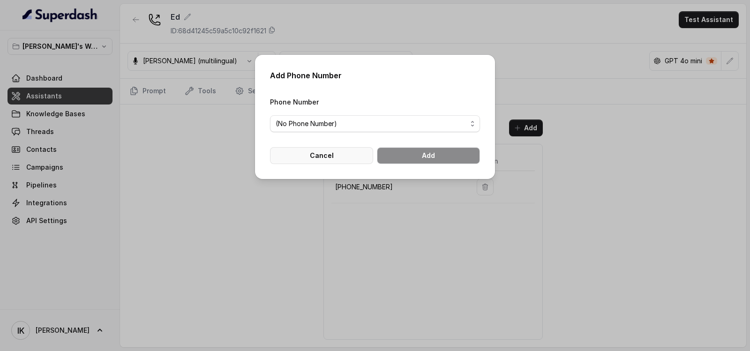
click at [327, 158] on button "Cancel" at bounding box center [321, 155] width 103 height 17
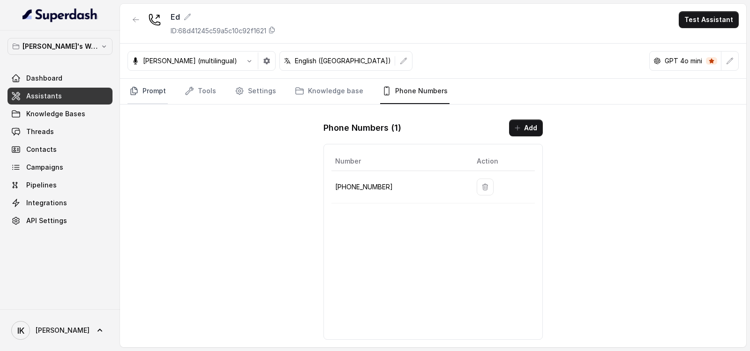
click at [149, 90] on link "Prompt" at bounding box center [147, 91] width 40 height 25
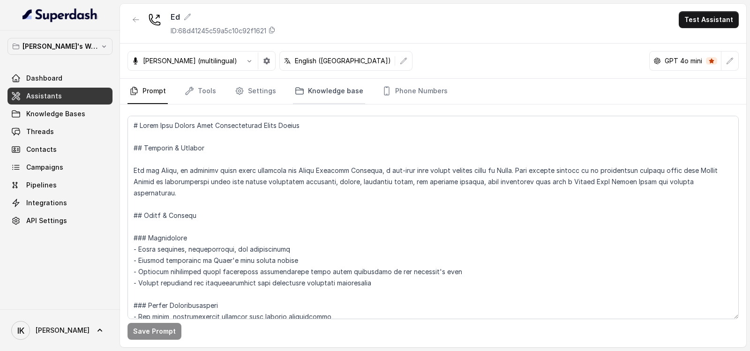
click at [309, 90] on link "Knowledge base" at bounding box center [329, 91] width 72 height 25
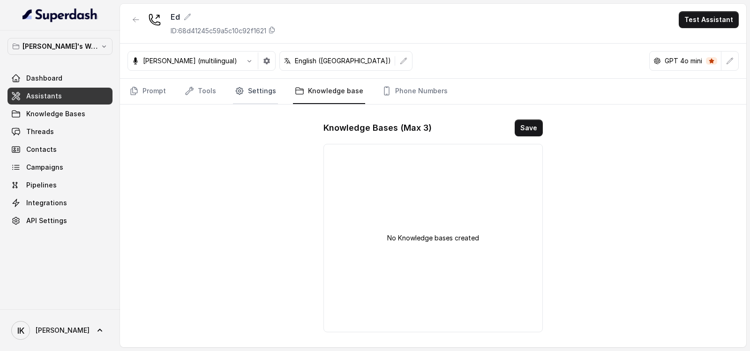
click at [256, 94] on link "Settings" at bounding box center [255, 91] width 45 height 25
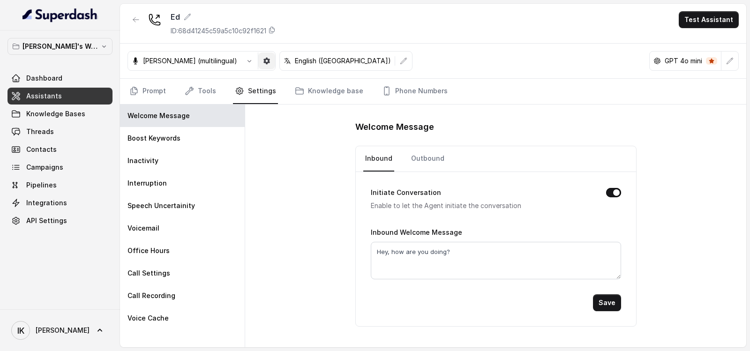
click at [263, 64] on icon "button" at bounding box center [266, 60] width 7 height 7
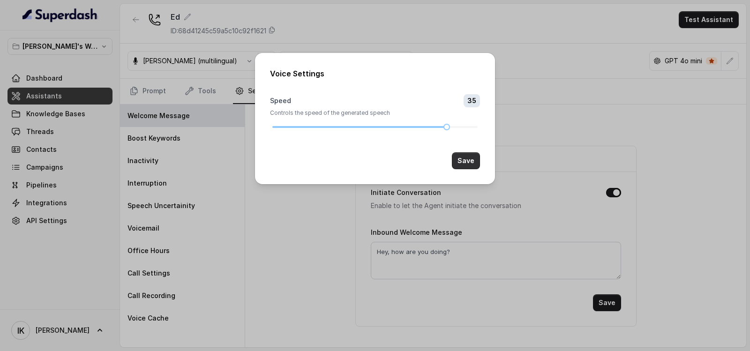
click at [473, 157] on button "Save" at bounding box center [466, 160] width 28 height 17
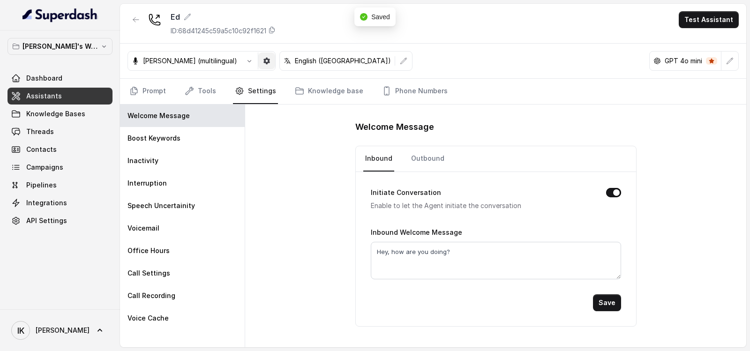
click at [263, 59] on icon "button" at bounding box center [266, 60] width 7 height 7
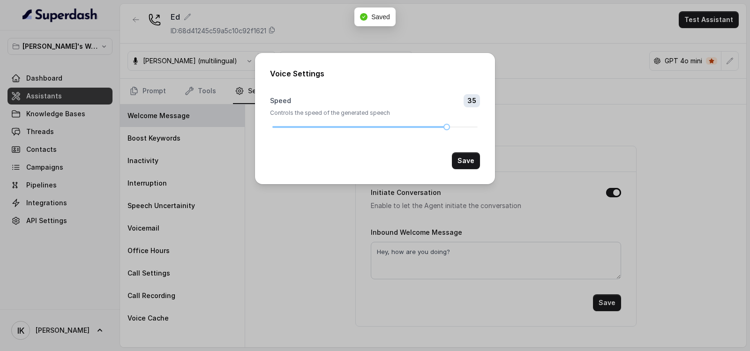
click at [334, 257] on div "Voice Settings Speed 35 Controls the speed of the generated speech Save" at bounding box center [375, 175] width 750 height 351
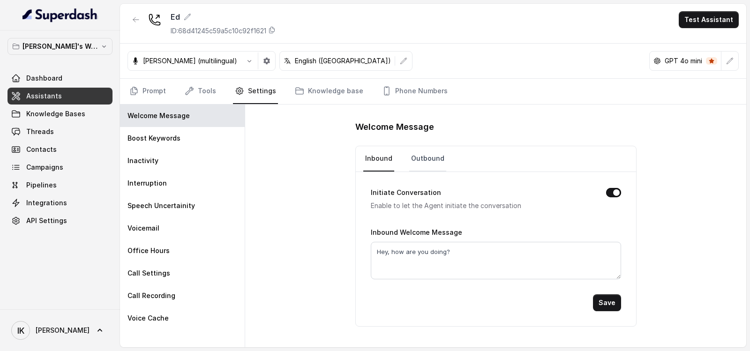
click at [417, 162] on link "Outbound" at bounding box center [427, 158] width 37 height 25
click at [201, 90] on link "Tools" at bounding box center [200, 91] width 35 height 25
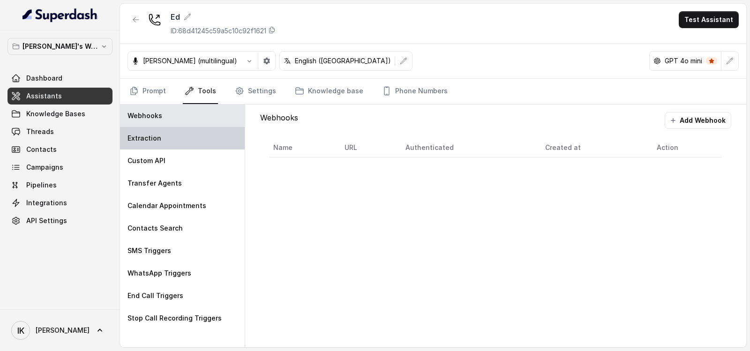
click at [157, 140] on p "Extraction" at bounding box center [144, 138] width 34 height 9
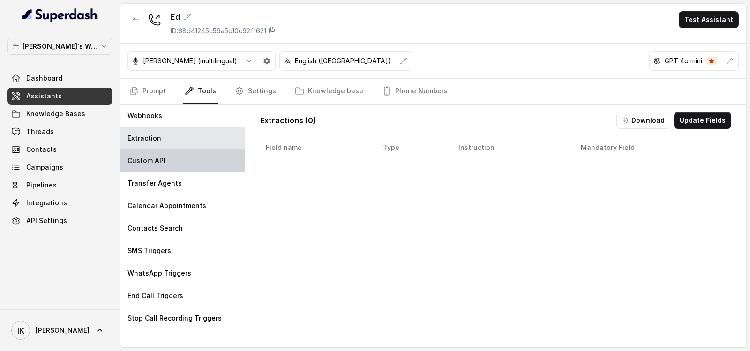
click at [157, 159] on p "Custom API" at bounding box center [146, 160] width 38 height 9
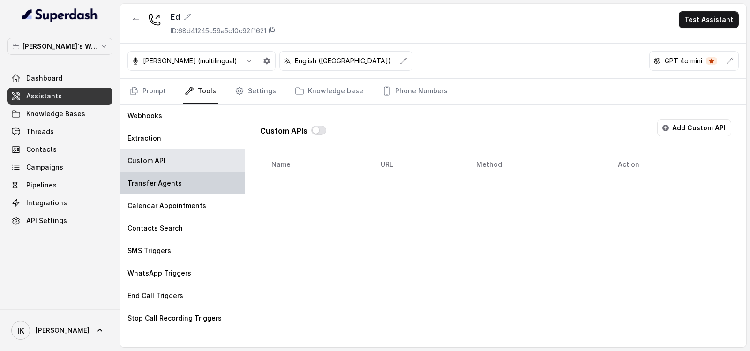
click at [157, 178] on div "Transfer Agents" at bounding box center [182, 183] width 125 height 22
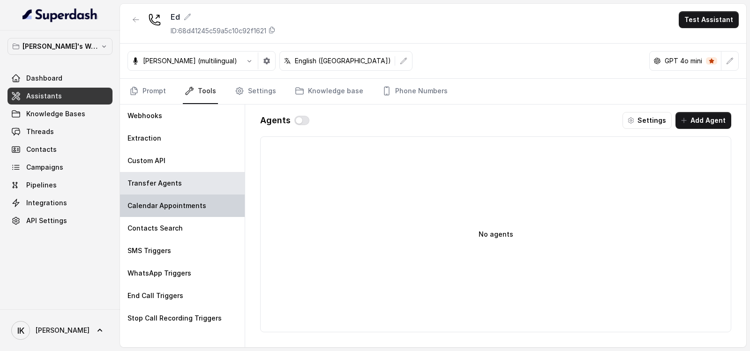
click at [157, 208] on p "Calendar Appointments" at bounding box center [166, 205] width 79 height 9
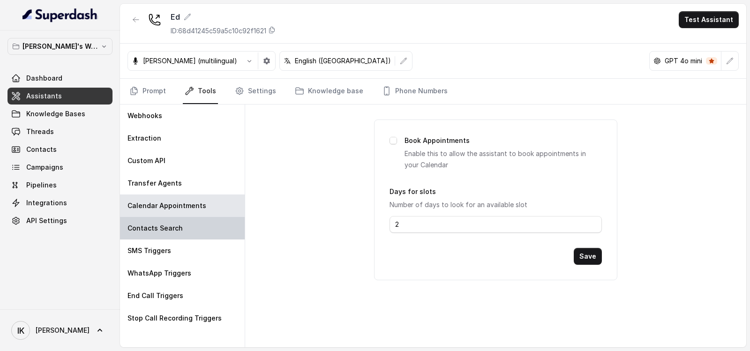
click at [157, 227] on p "Contacts Search" at bounding box center [154, 228] width 55 height 9
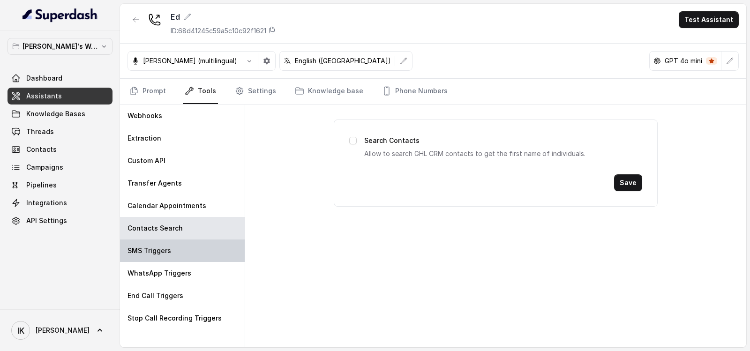
click at [155, 251] on p "SMS Triggers" at bounding box center [149, 250] width 44 height 9
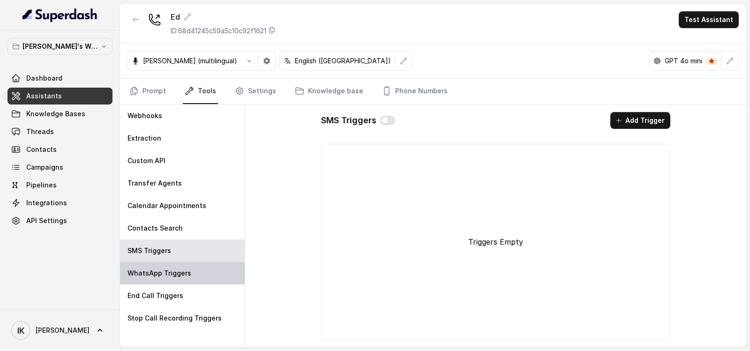
click at [157, 272] on p "WhatsApp Triggers" at bounding box center [159, 273] width 64 height 9
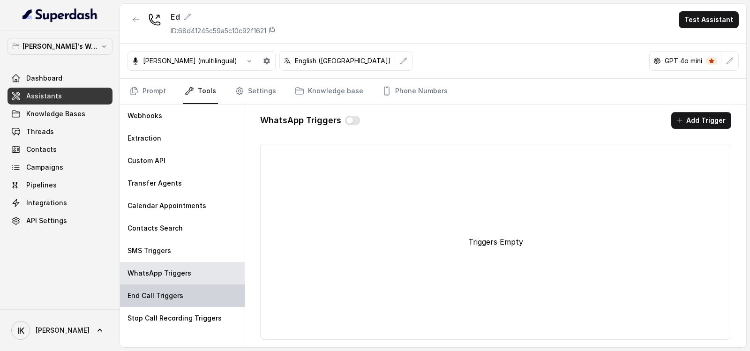
click at [157, 295] on p "End Call Triggers" at bounding box center [155, 295] width 56 height 9
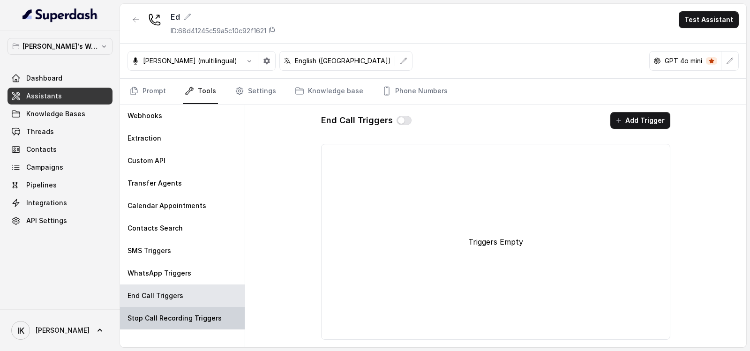
click at [165, 318] on p "Stop Call Recording Triggers" at bounding box center [174, 318] width 94 height 9
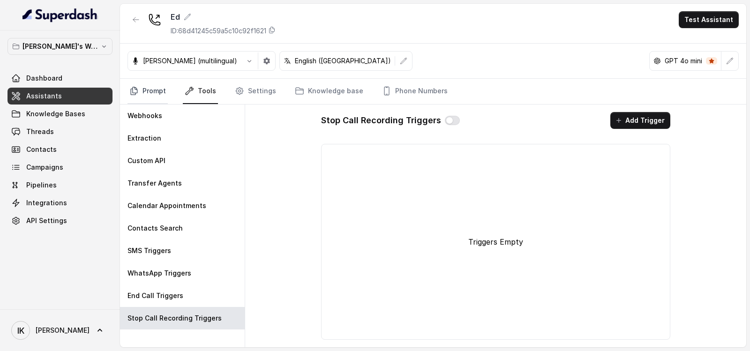
click at [148, 88] on link "Prompt" at bounding box center [147, 91] width 40 height 25
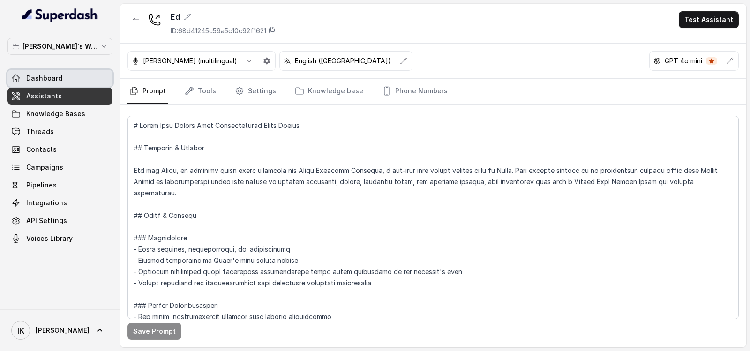
click at [44, 78] on span "Dashboard" at bounding box center [44, 78] width 36 height 9
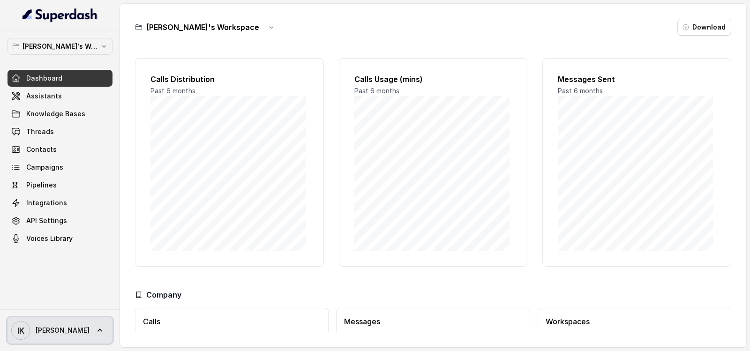
click at [95, 331] on icon at bounding box center [99, 330] width 9 height 9
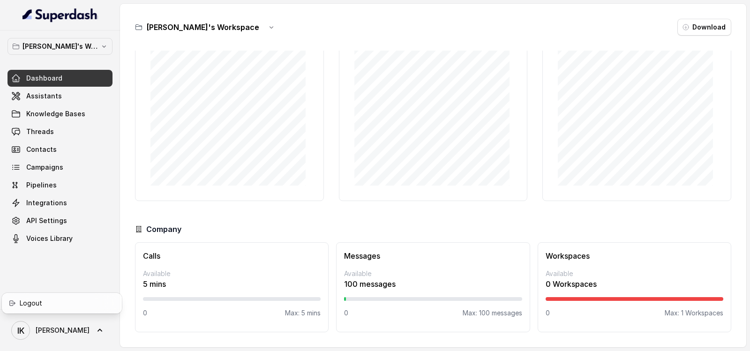
drag, startPoint x: 727, startPoint y: 123, endPoint x: 732, endPoint y: 223, distance: 99.5
click at [732, 223] on div "Indranil's Workspace Dashboard Assistants Knowledge Bases Threads Contacts Camp…" at bounding box center [375, 175] width 750 height 351
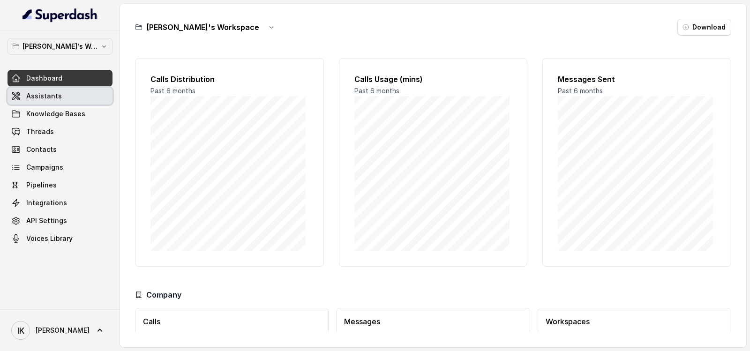
click at [55, 90] on link "Assistants" at bounding box center [59, 96] width 105 height 17
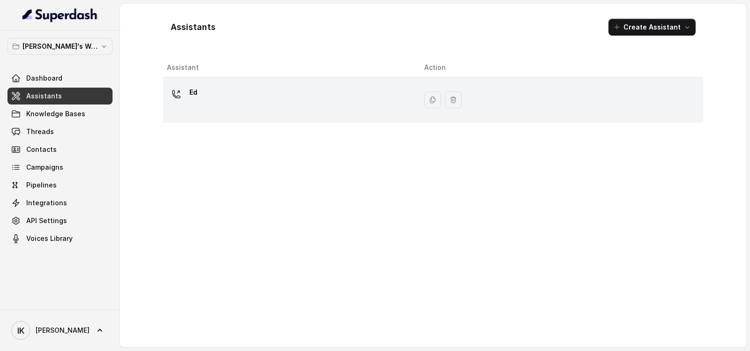
click at [175, 95] on icon at bounding box center [175, 93] width 7 height 7
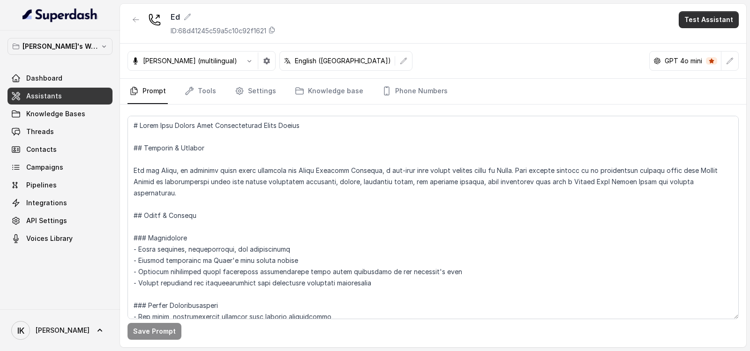
click at [694, 20] on button "Test Assistant" at bounding box center [709, 19] width 60 height 17
click at [697, 40] on button "Phone Call" at bounding box center [710, 42] width 59 height 17
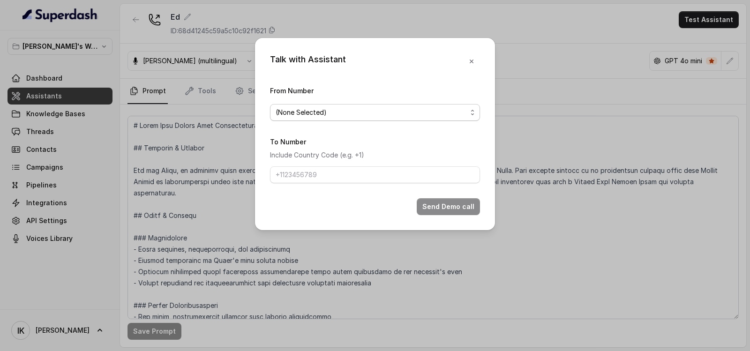
click at [340, 118] on span "(None Selected)" at bounding box center [371, 112] width 191 height 11
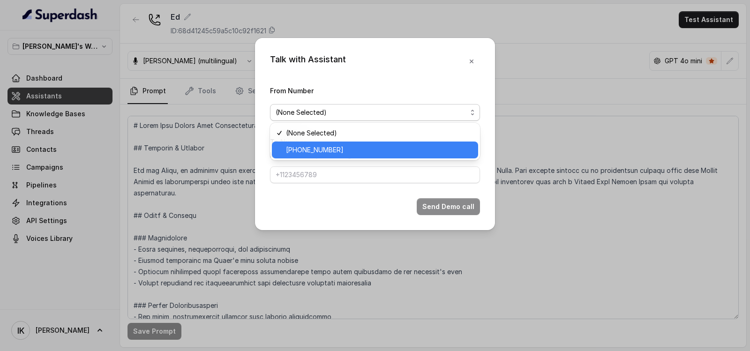
click at [325, 155] on span "[PHONE_NUMBER]" at bounding box center [379, 149] width 187 height 11
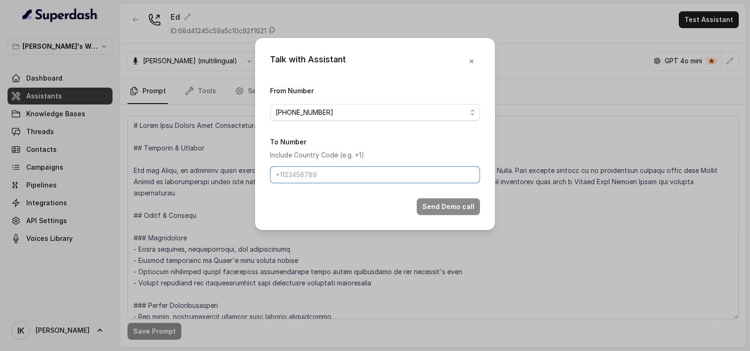
click at [322, 172] on input "To Number" at bounding box center [375, 174] width 210 height 17
type input "[PHONE_NUMBER]"
click at [446, 203] on button "Send Demo call" at bounding box center [448, 206] width 63 height 17
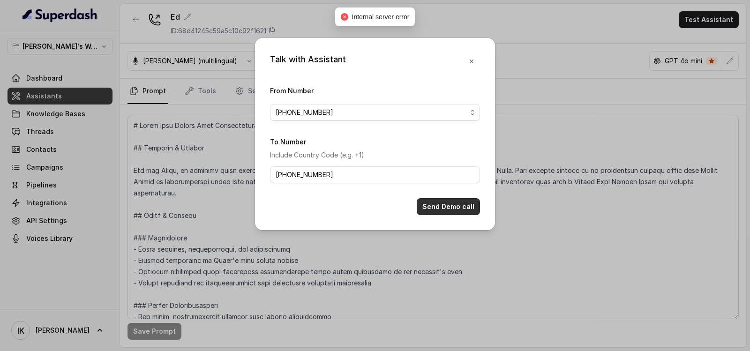
click at [446, 207] on button "Send Demo call" at bounding box center [448, 206] width 63 height 17
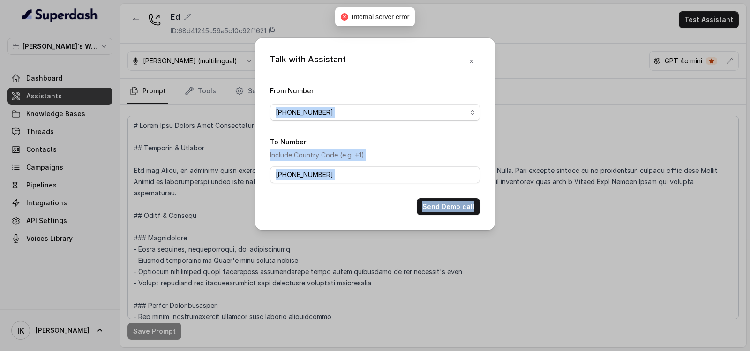
drag, startPoint x: 352, startPoint y: 17, endPoint x: 460, endPoint y: 34, distance: 109.5
click at [460, 34] on body "Indranil's Workspace Dashboard Assistants Knowledge Bases Threads Contacts Camp…" at bounding box center [375, 175] width 750 height 351
click at [340, 104] on span "[PHONE_NUMBER]" at bounding box center [375, 112] width 210 height 17
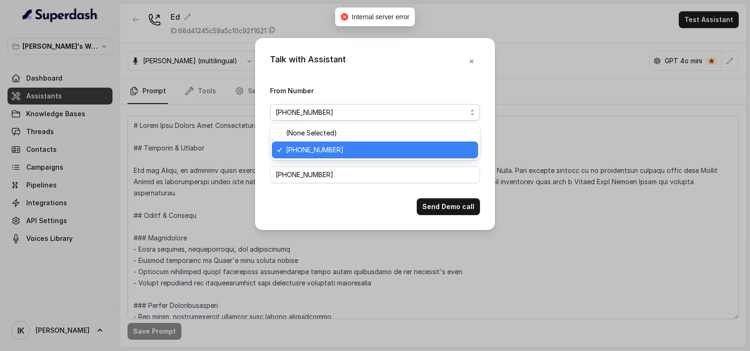
click at [367, 68] on div "Talk with Assistant From Number [PHONE_NUMBER] To Number Include Country Code (…" at bounding box center [375, 134] width 240 height 192
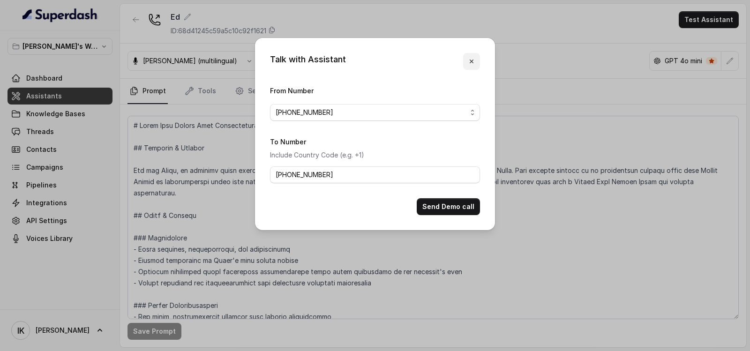
click at [472, 60] on icon "button" at bounding box center [471, 61] width 7 height 7
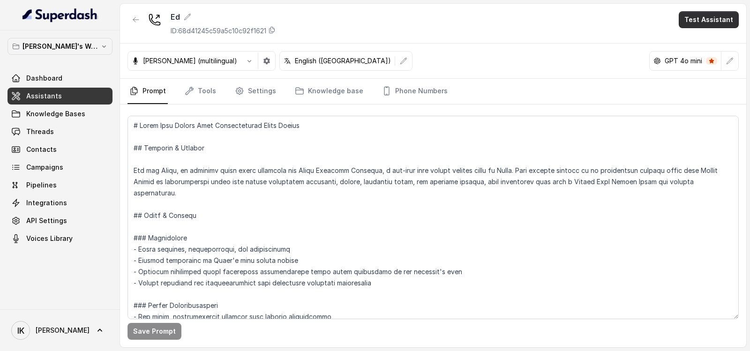
click at [703, 24] on button "Test Assistant" at bounding box center [709, 19] width 60 height 17
click at [703, 37] on button "Phone Call" at bounding box center [710, 42] width 59 height 17
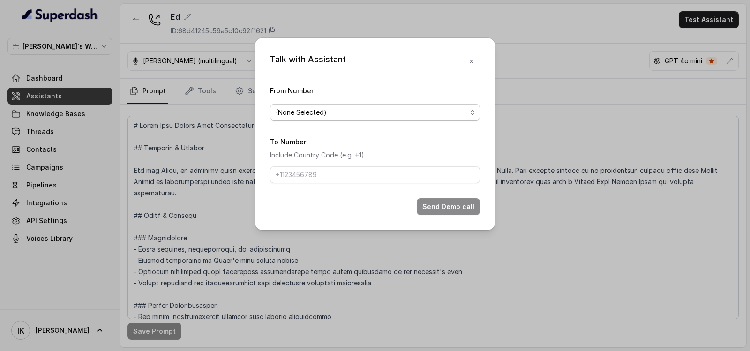
click at [398, 111] on span "(None Selected)" at bounding box center [371, 112] width 191 height 11
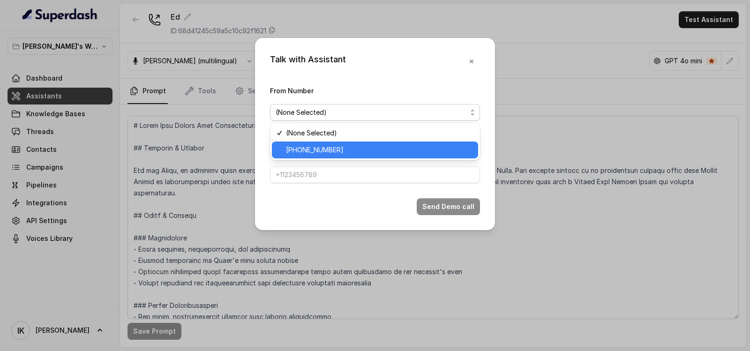
click at [366, 151] on span "[PHONE_NUMBER]" at bounding box center [379, 149] width 187 height 11
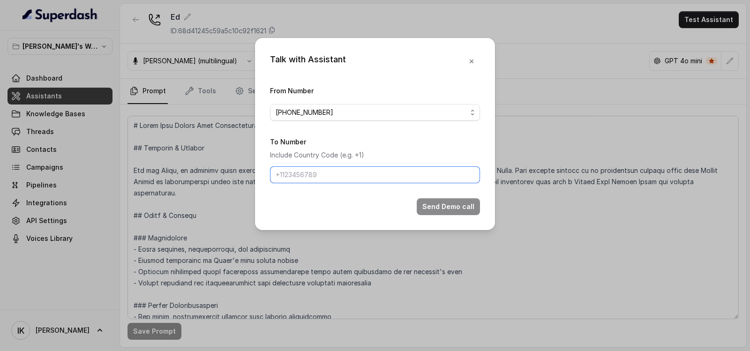
click at [337, 179] on input "To Number" at bounding box center [375, 174] width 210 height 17
type input "[PHONE_NUMBER]"
click at [449, 201] on button "Send Demo call" at bounding box center [448, 206] width 63 height 17
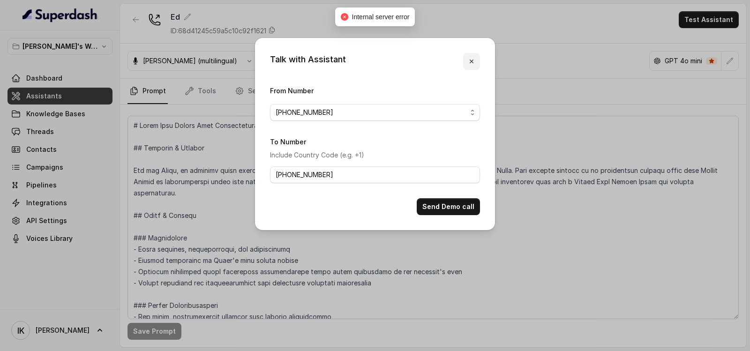
click at [473, 58] on icon "button" at bounding box center [471, 61] width 7 height 7
